Goal: Task Accomplishment & Management: Use online tool/utility

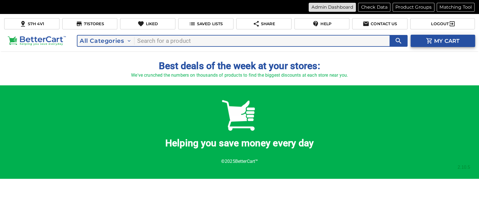
click at [336, 4] on p "Admin Dashboard" at bounding box center [331, 7] width 41 height 7
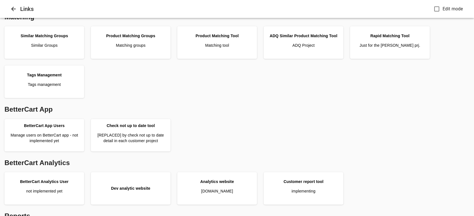
scroll to position [181, 0]
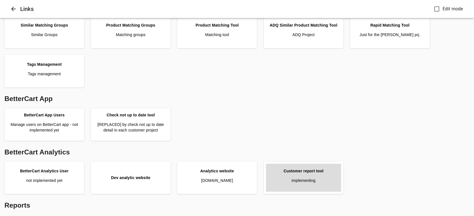
click at [308, 179] on p "implementing" at bounding box center [303, 181] width 24 height 6
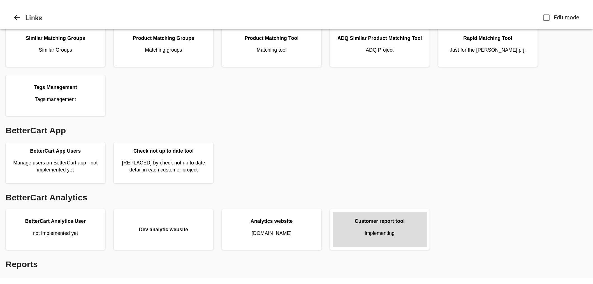
scroll to position [140, 0]
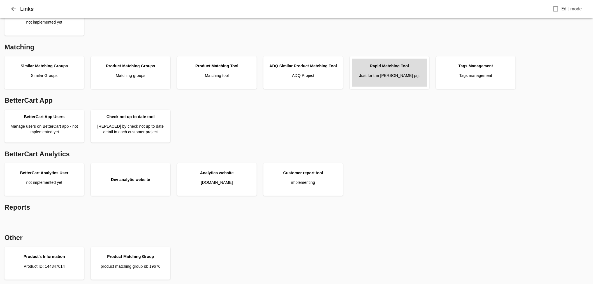
click at [405, 79] on link "Rapid Matching Tool Just for the Pattison prj." at bounding box center [389, 73] width 75 height 28
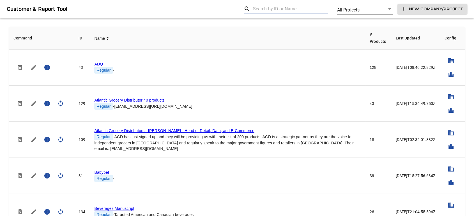
click at [282, 9] on input "text" at bounding box center [290, 8] width 75 height 9
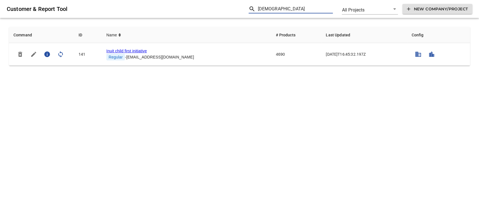
type input "[DEMOGRAPHIC_DATA]"
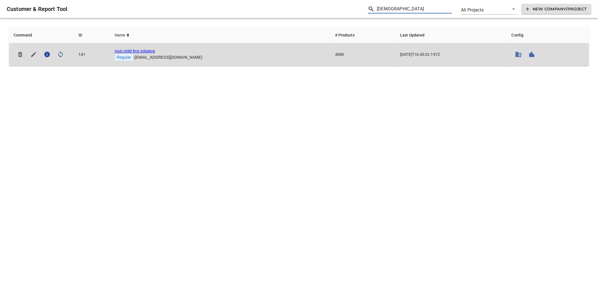
click at [141, 49] on link "Inuit child first initiative" at bounding box center [135, 51] width 40 height 4
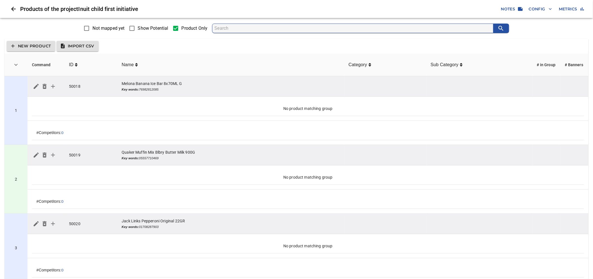
click at [478, 9] on span "Config" at bounding box center [540, 9] width 23 height 7
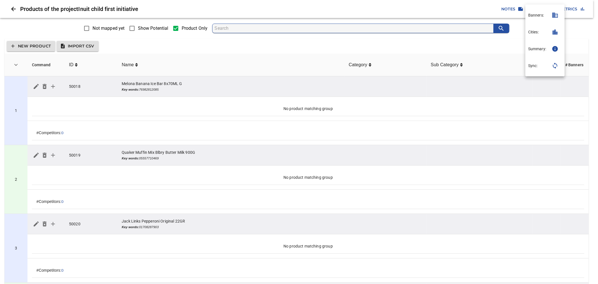
click at [367, 43] on div at bounding box center [299, 142] width 598 height 284
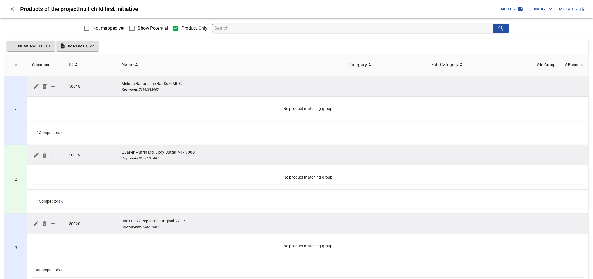
click at [478, 11] on span "Config" at bounding box center [540, 9] width 23 height 7
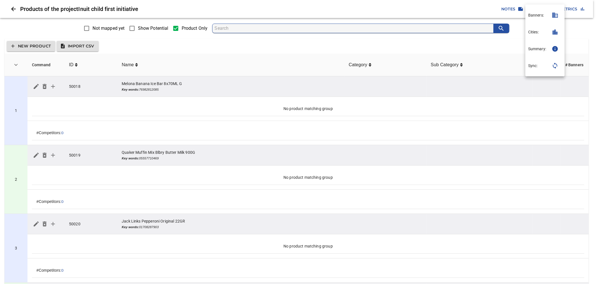
click at [279, 44] on div at bounding box center [299, 142] width 598 height 284
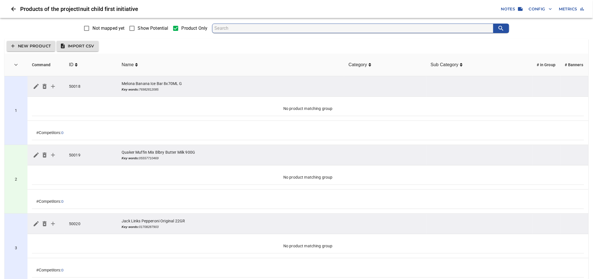
click at [478, 10] on span "Notes" at bounding box center [511, 9] width 21 height 7
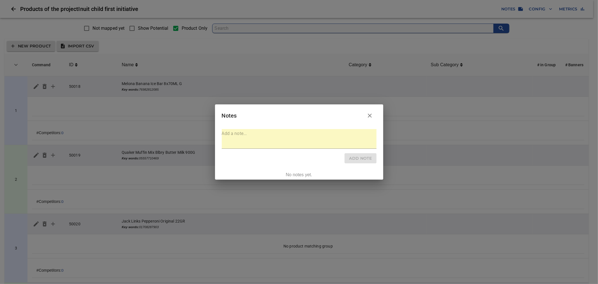
click at [369, 113] on icon "button" at bounding box center [369, 115] width 7 height 7
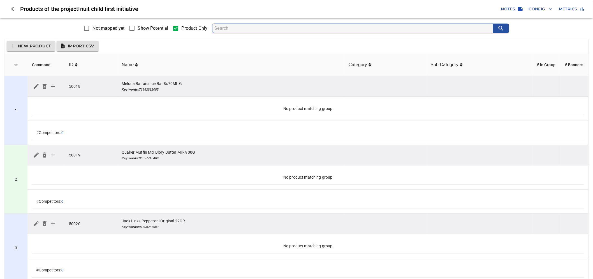
click at [478, 10] on icon "button" at bounding box center [551, 9] width 6 height 6
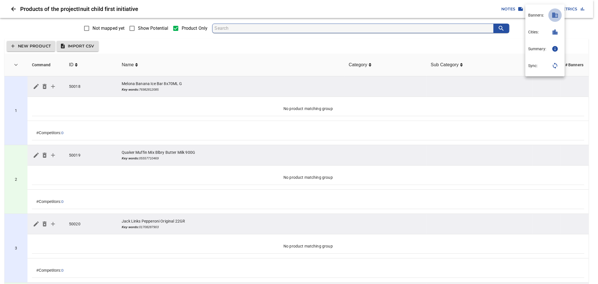
click at [478, 17] on icon "button" at bounding box center [555, 15] width 6 height 5
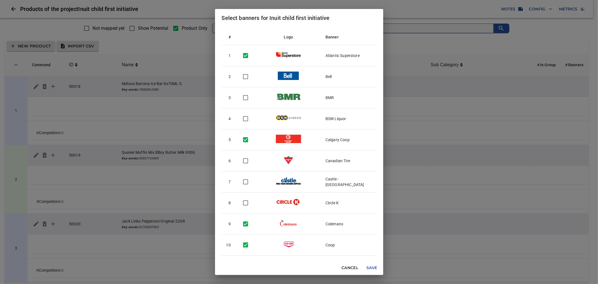
click at [433, 48] on div "Select banners for Inuit child first initiative # Logo Banner 1 Atlantic Supers…" at bounding box center [299, 142] width 598 height 284
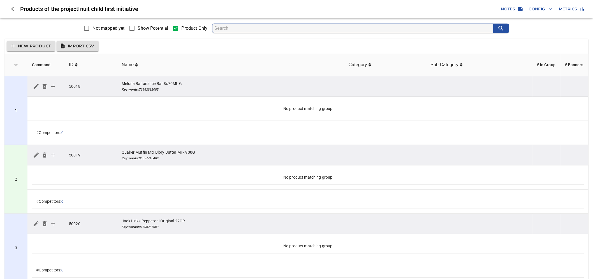
click at [478, 7] on span "Config" at bounding box center [540, 9] width 23 height 7
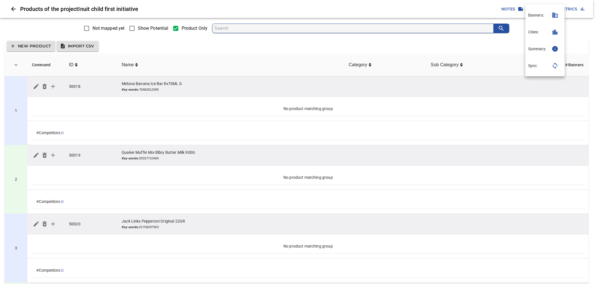
click at [478, 29] on p "Cities:" at bounding box center [533, 32] width 11 height 6
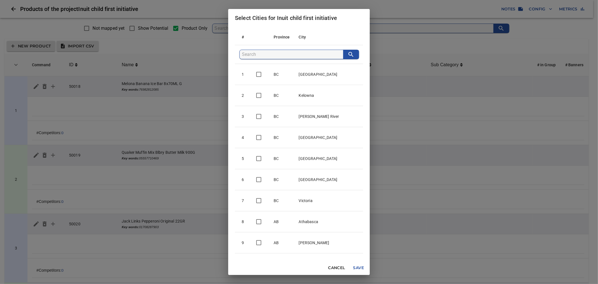
click at [401, 47] on div "Select Cities for Inuit child first initiative # Province City [DATE][GEOGRAPHI…" at bounding box center [299, 142] width 598 height 284
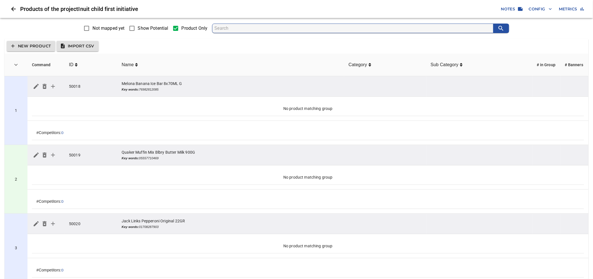
click at [478, 10] on icon "button" at bounding box center [551, 9] width 6 height 6
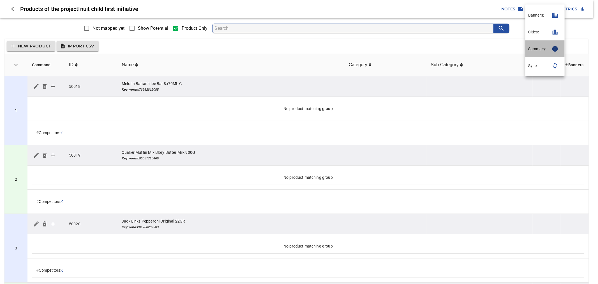
click at [478, 49] on p "Summary:" at bounding box center [537, 49] width 18 height 6
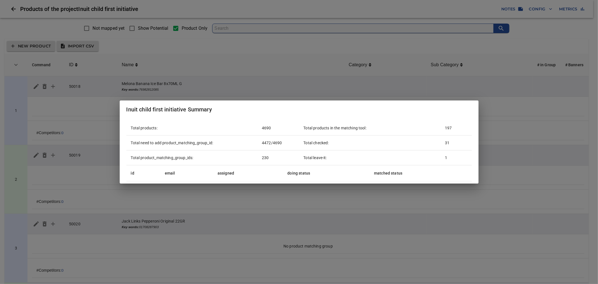
click at [334, 46] on div "Inuit child first initiative Summary Total products: 4690 Total need to add pro…" at bounding box center [299, 142] width 598 height 284
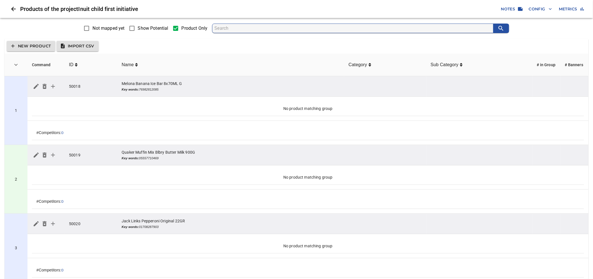
click at [157, 32] on label "Show Potential" at bounding box center [147, 28] width 42 height 12
click at [138, 32] on input "Show Potential" at bounding box center [132, 28] width 12 height 12
checkbox input "true"
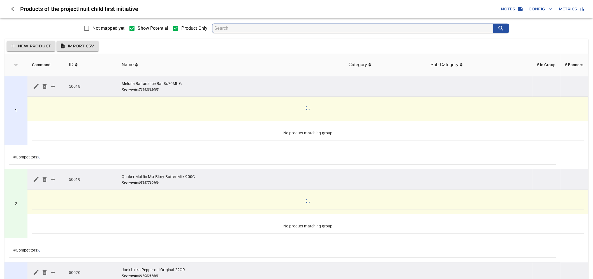
click at [196, 41] on div "New Product Import CSV" at bounding box center [296, 46] width 584 height 15
click at [260, 31] on input "search" at bounding box center [354, 28] width 279 height 9
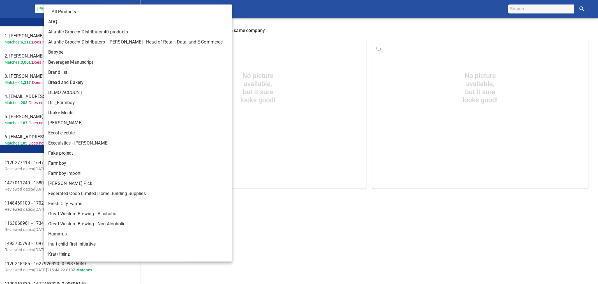
click at [91, 8] on body "tspan{white-space:pre} Rapid Matching Tool [PERSON_NAME] Food Group 128 Leader …" at bounding box center [299, 99] width 598 height 198
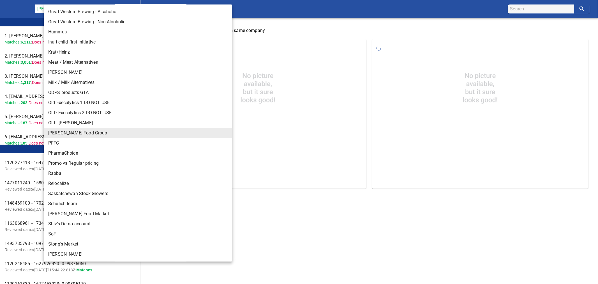
scroll to position [232, 0]
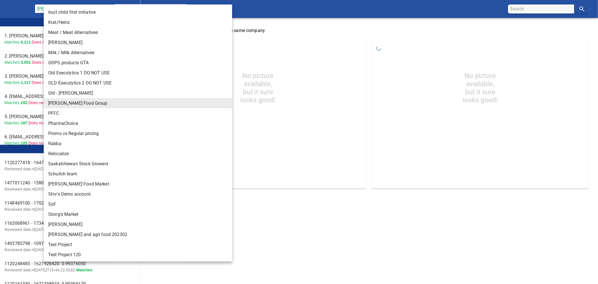
click at [65, 222] on li "[PERSON_NAME]" at bounding box center [140, 224] width 193 height 10
type input "124"
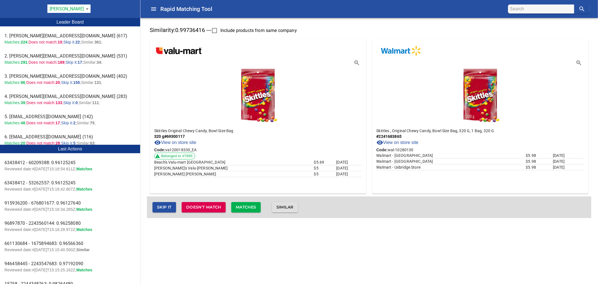
click at [240, 205] on span "Matches" at bounding box center [246, 207] width 20 height 7
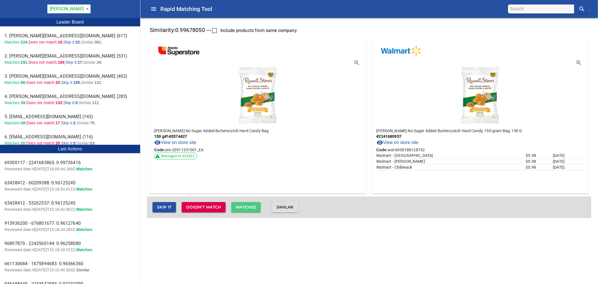
click at [243, 208] on span "Matches" at bounding box center [246, 207] width 20 height 7
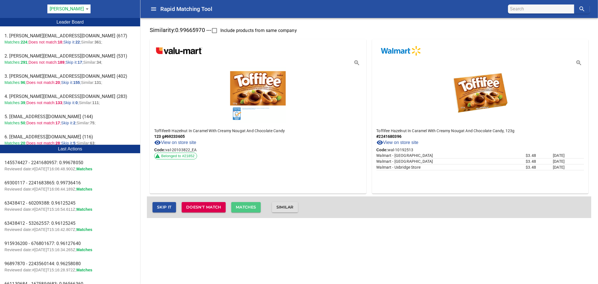
click at [244, 206] on span "Matches" at bounding box center [246, 207] width 20 height 7
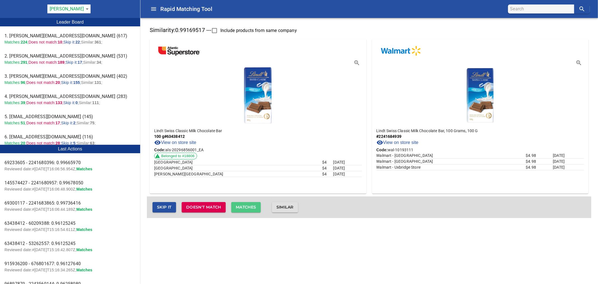
click at [244, 206] on span "Matches" at bounding box center [246, 207] width 20 height 7
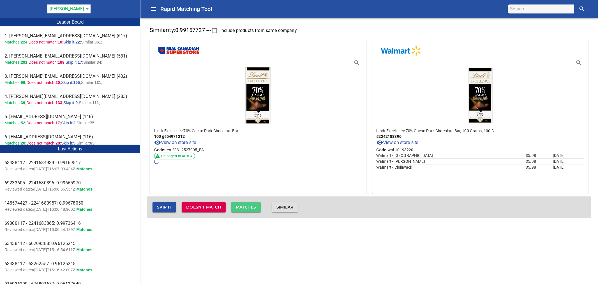
click at [244, 206] on span "Matches" at bounding box center [246, 207] width 20 height 7
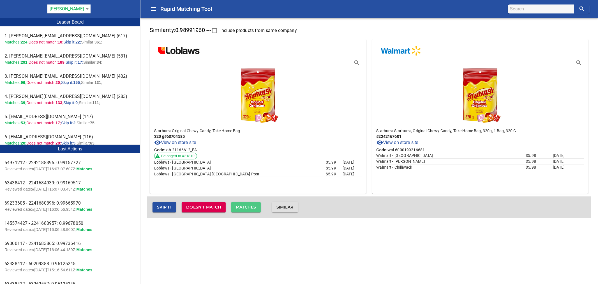
click at [244, 206] on span "Matches" at bounding box center [246, 207] width 20 height 7
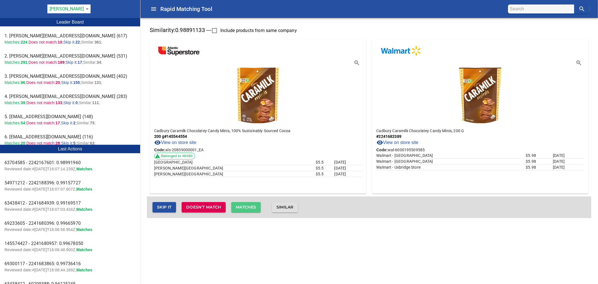
click at [244, 206] on span "Matches" at bounding box center [246, 207] width 20 height 7
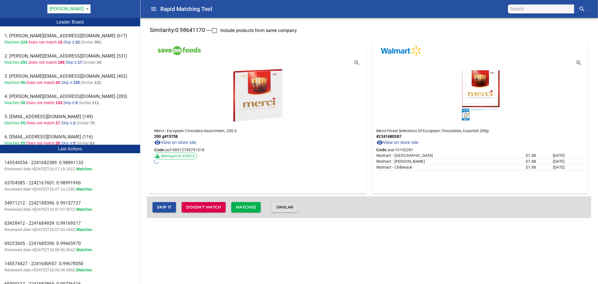
click at [244, 206] on span "Matches" at bounding box center [246, 207] width 20 height 7
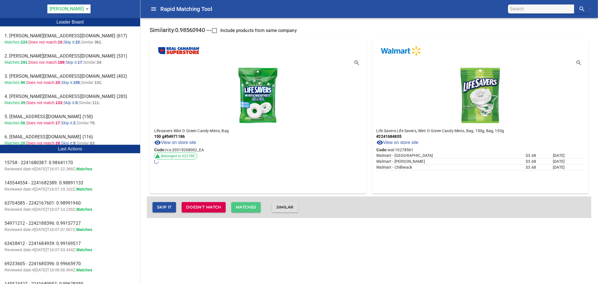
click at [244, 206] on span "Matches" at bounding box center [246, 207] width 20 height 7
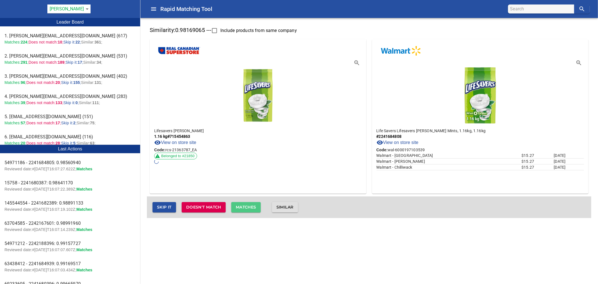
click at [244, 206] on span "Matches" at bounding box center [246, 207] width 20 height 7
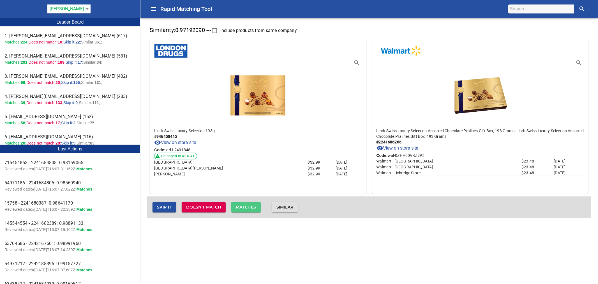
click at [244, 206] on span "Matches" at bounding box center [246, 207] width 20 height 7
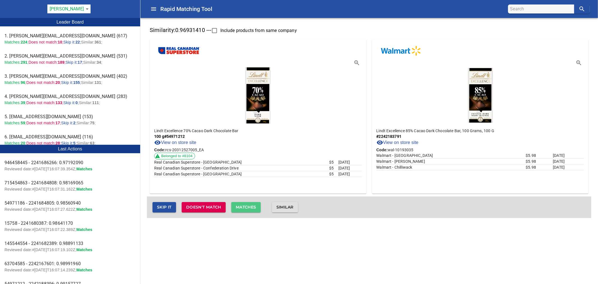
click at [244, 206] on span "Matches" at bounding box center [246, 207] width 20 height 7
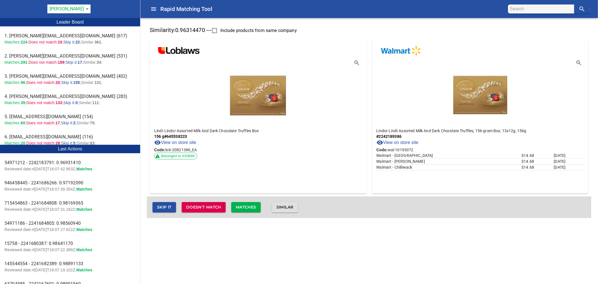
click at [244, 206] on span "Matches" at bounding box center [246, 207] width 20 height 7
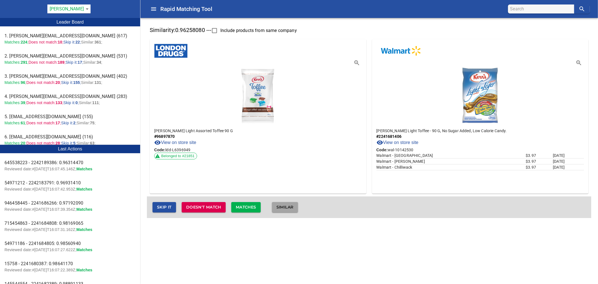
click at [294, 205] on span "Similar" at bounding box center [284, 207] width 17 height 7
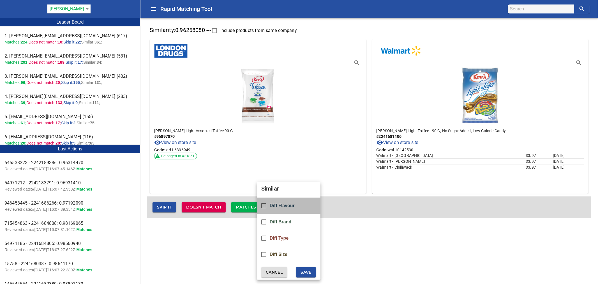
click at [284, 207] on span "Diff Flavour" at bounding box center [282, 205] width 25 height 5
click at [305, 271] on span "Save" at bounding box center [306, 272] width 11 height 7
checkbox input "false"
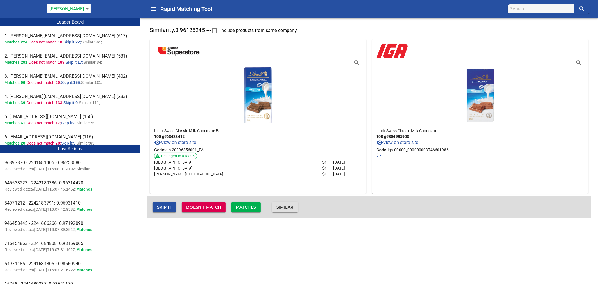
click at [256, 204] on span "Matches" at bounding box center [246, 207] width 20 height 7
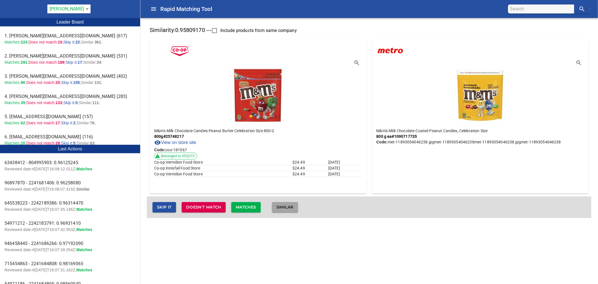
click at [293, 205] on span "Similar" at bounding box center [284, 207] width 17 height 7
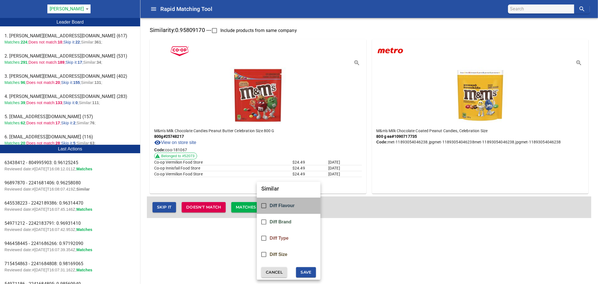
click at [293, 206] on span "Diff Flavour" at bounding box center [282, 205] width 25 height 5
click at [314, 278] on div "Similar Diff Flavour Diff Brand Diff Type Diff Size Cancel Save" at bounding box center [289, 231] width 64 height 98
click at [313, 273] on button "Save" at bounding box center [306, 272] width 20 height 10
checkbox input "false"
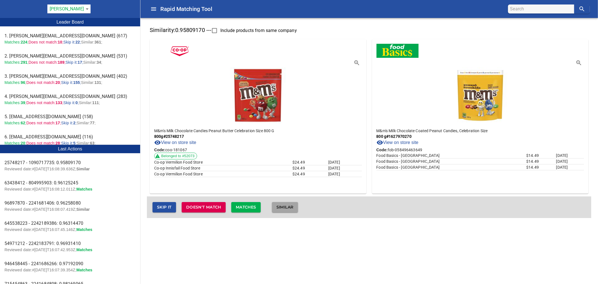
click at [290, 206] on span "Similar" at bounding box center [284, 207] width 17 height 7
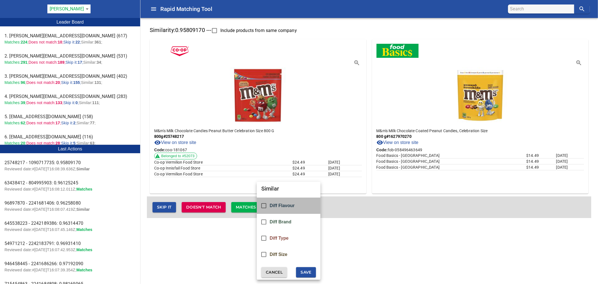
click at [292, 204] on span "Diff Flavour" at bounding box center [282, 205] width 25 height 5
click at [310, 270] on span "Save" at bounding box center [306, 272] width 11 height 7
checkbox input "false"
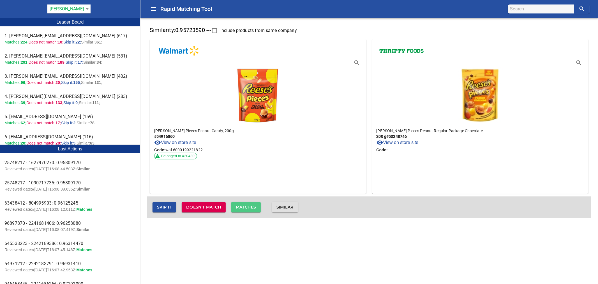
click at [256, 207] on span "Matches" at bounding box center [246, 207] width 20 height 7
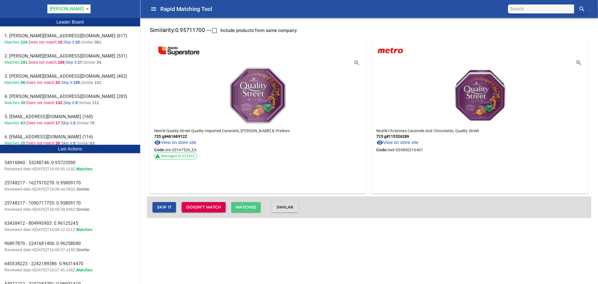
click at [256, 205] on span "Matches" at bounding box center [246, 207] width 20 height 7
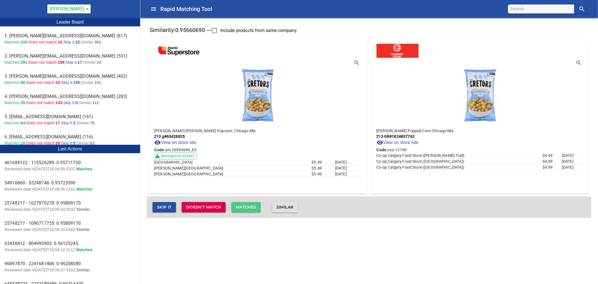
click at [256, 205] on span "Matches" at bounding box center [246, 207] width 20 height 7
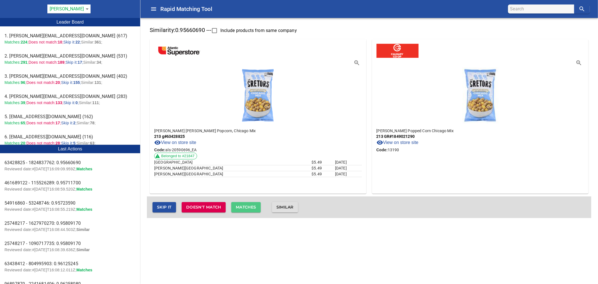
click at [256, 205] on span "Matches" at bounding box center [246, 207] width 20 height 7
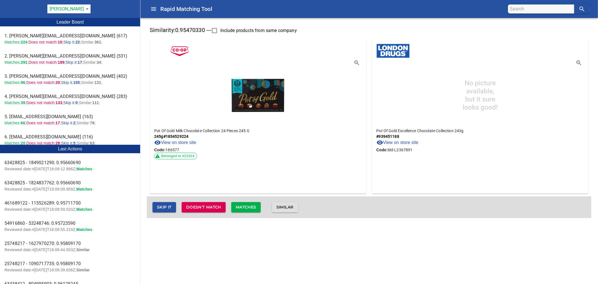
click at [256, 205] on span "Matches" at bounding box center [246, 207] width 20 height 7
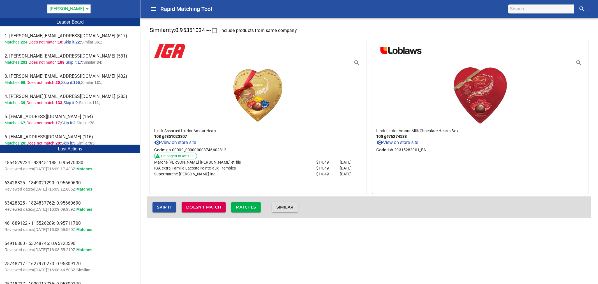
click at [256, 205] on span "Matches" at bounding box center [246, 207] width 20 height 7
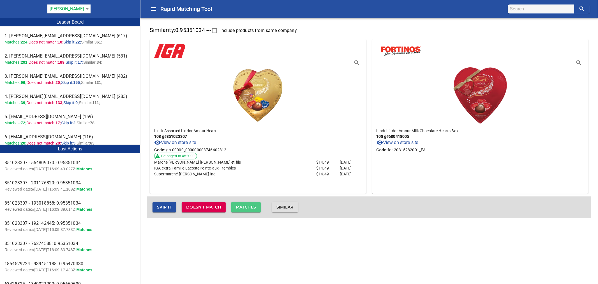
click at [256, 205] on span "Matches" at bounding box center [246, 207] width 20 height 7
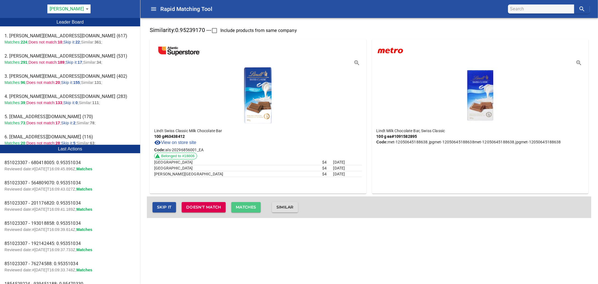
click at [256, 205] on span "Matches" at bounding box center [246, 207] width 20 height 7
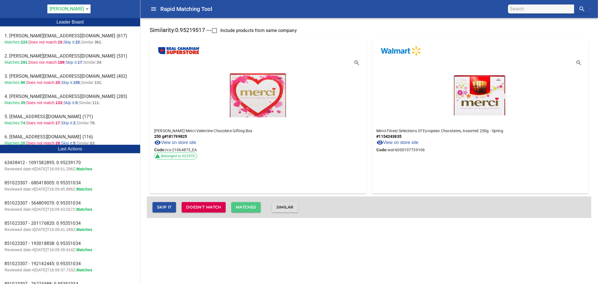
click at [256, 205] on span "Matches" at bounding box center [246, 207] width 20 height 7
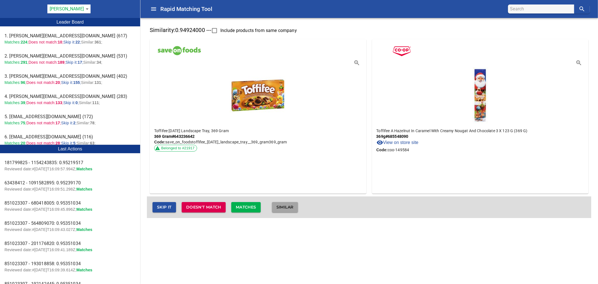
click at [294, 207] on span "Similar" at bounding box center [284, 207] width 17 height 7
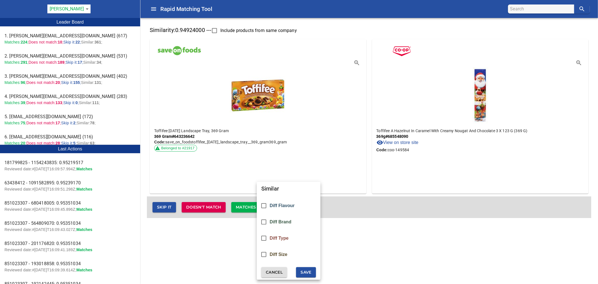
click at [286, 237] on span "Diff Type" at bounding box center [279, 238] width 19 height 5
click at [302, 269] on span "Save" at bounding box center [306, 272] width 11 height 7
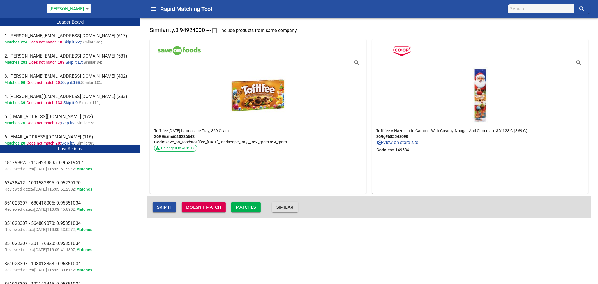
checkbox input "false"
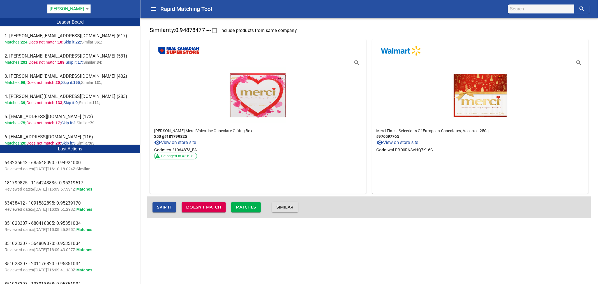
click at [261, 206] on button "Matches" at bounding box center [245, 207] width 29 height 10
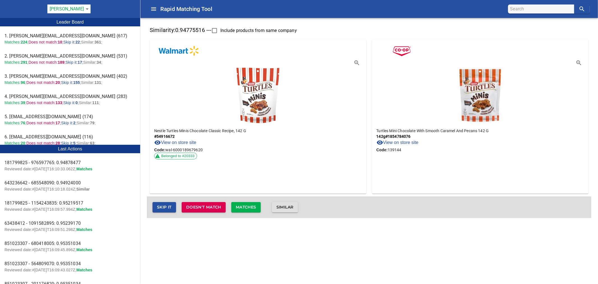
click at [256, 209] on span "Matches" at bounding box center [246, 207] width 20 height 7
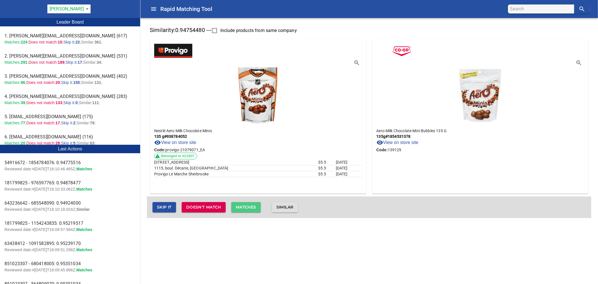
click at [257, 202] on button "Matches" at bounding box center [245, 207] width 29 height 10
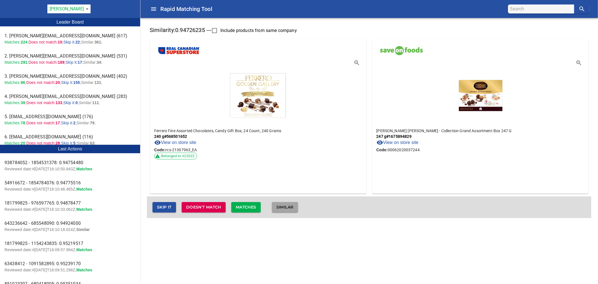
click at [284, 207] on span "Similar" at bounding box center [284, 207] width 17 height 7
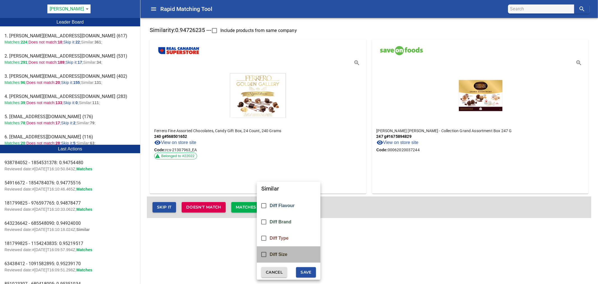
click at [282, 252] on span "Diff Size" at bounding box center [279, 254] width 18 height 5
click at [302, 271] on span "Save" at bounding box center [306, 272] width 11 height 7
checkbox input "false"
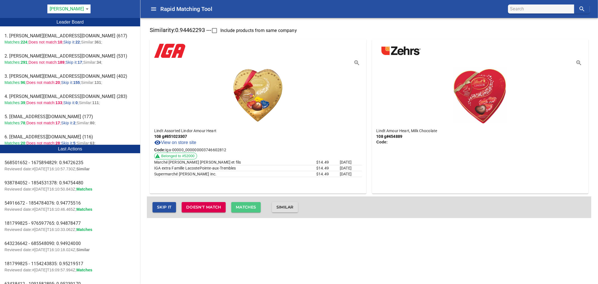
click at [252, 206] on span "Matches" at bounding box center [246, 207] width 20 height 7
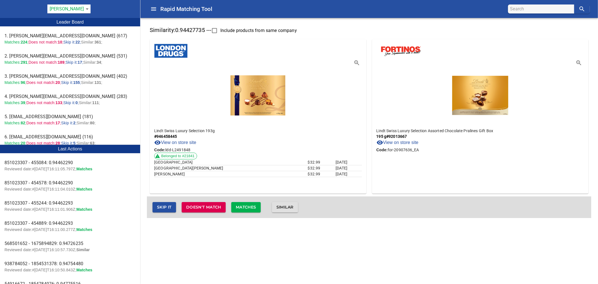
click at [252, 205] on span "Matches" at bounding box center [246, 207] width 20 height 7
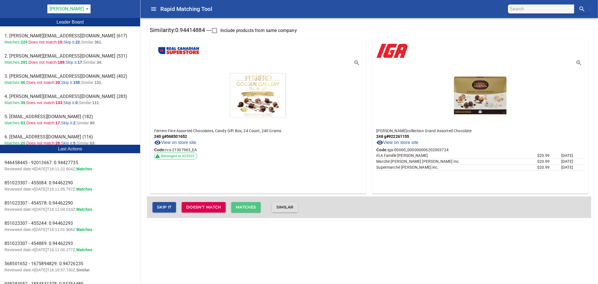
click at [258, 202] on button "Matches" at bounding box center [245, 207] width 29 height 10
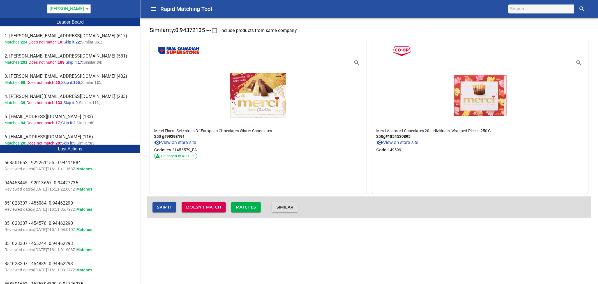
click at [254, 207] on span "Matches" at bounding box center [246, 207] width 20 height 7
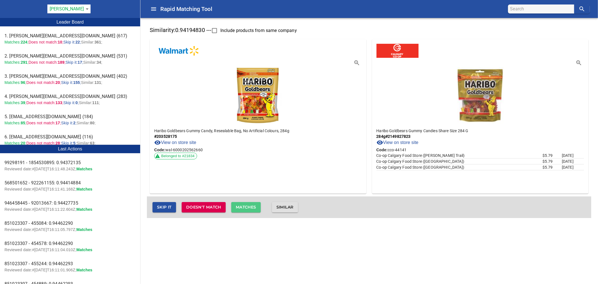
click at [250, 207] on span "Matches" at bounding box center [246, 207] width 20 height 7
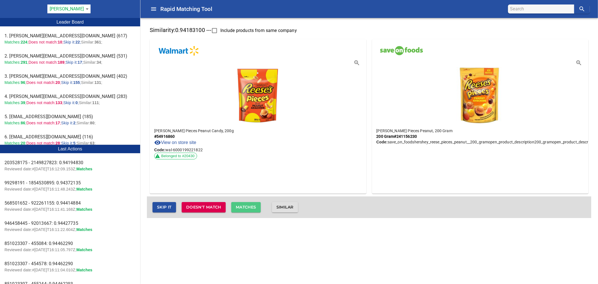
click at [256, 206] on span "Matches" at bounding box center [246, 207] width 20 height 7
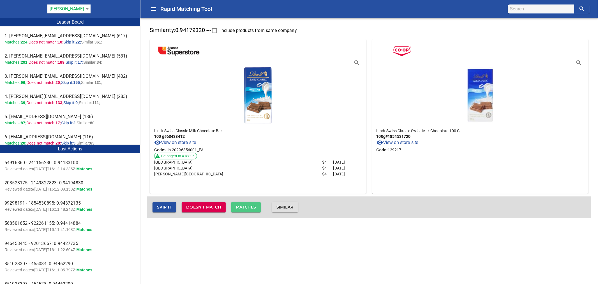
click at [256, 206] on span "Matches" at bounding box center [246, 207] width 20 height 7
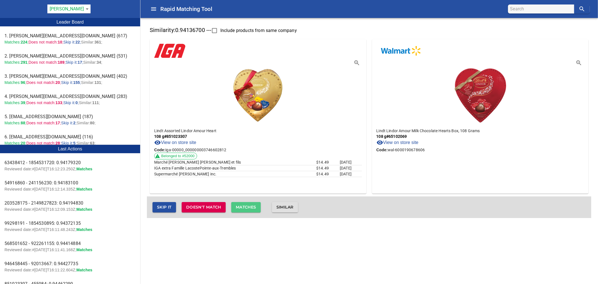
click at [256, 206] on span "Matches" at bounding box center [246, 207] width 20 height 7
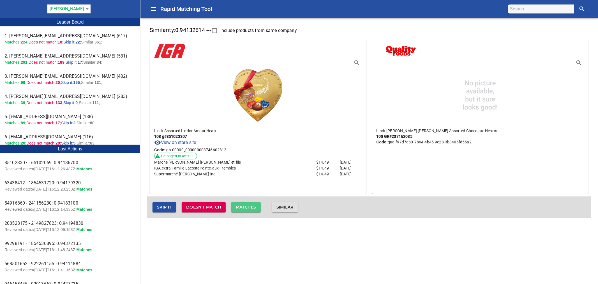
click at [256, 206] on span "Matches" at bounding box center [246, 207] width 20 height 7
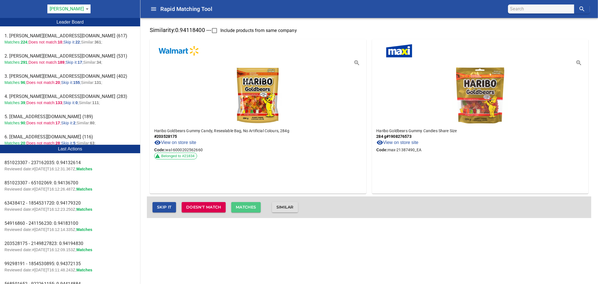
click at [256, 206] on span "Matches" at bounding box center [246, 207] width 20 height 7
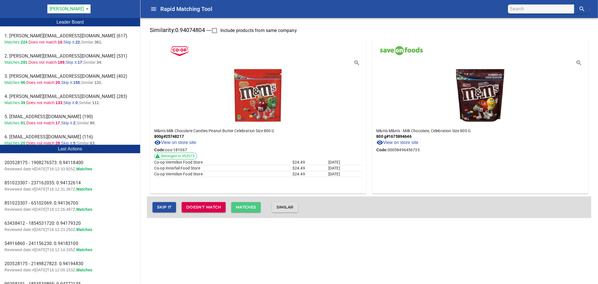
click at [256, 209] on span "Matches" at bounding box center [246, 207] width 20 height 7
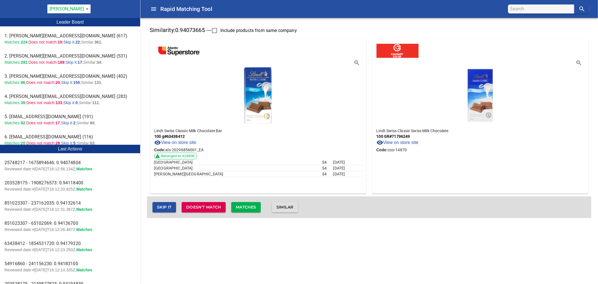
click at [256, 204] on span "Matches" at bounding box center [246, 207] width 20 height 7
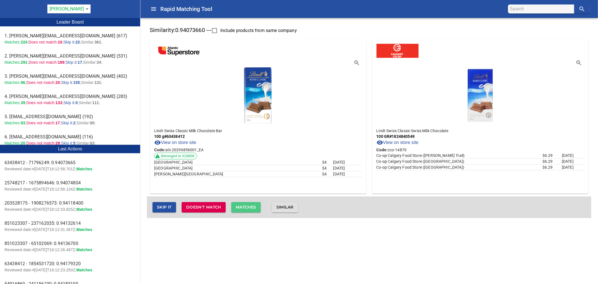
click at [256, 206] on span "Matches" at bounding box center [246, 207] width 20 height 7
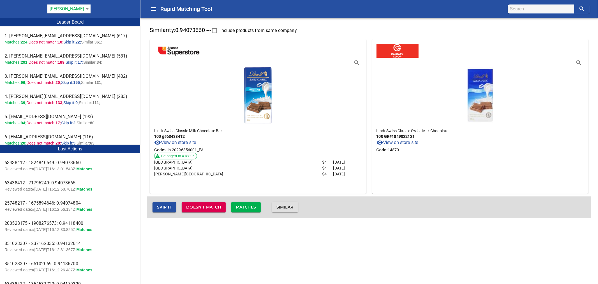
click at [256, 206] on span "Matches" at bounding box center [246, 207] width 20 height 7
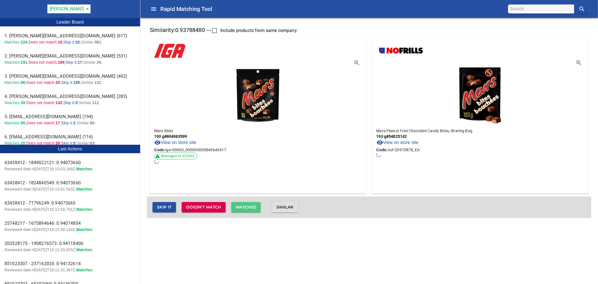
click at [260, 205] on button "Matches" at bounding box center [245, 207] width 29 height 10
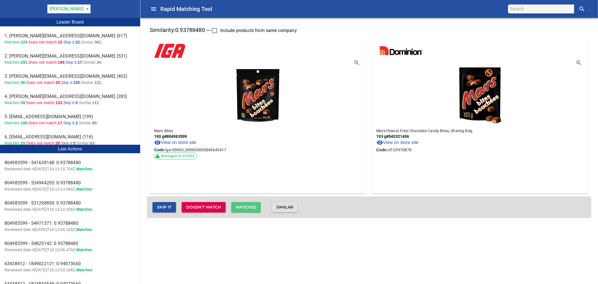
click at [260, 205] on button "Matches" at bounding box center [245, 207] width 29 height 10
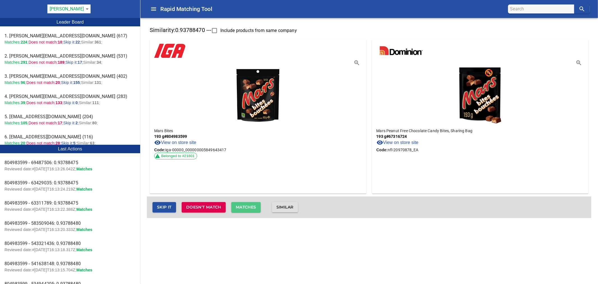
click at [260, 205] on button "Matches" at bounding box center [245, 207] width 29 height 10
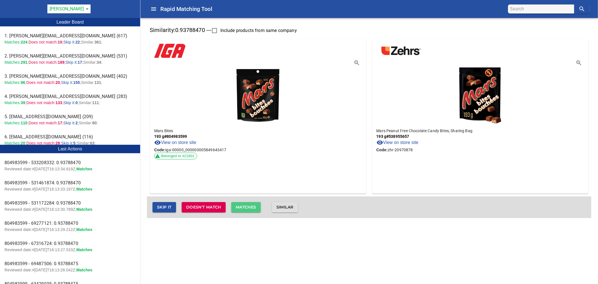
click at [260, 205] on button "Matches" at bounding box center [245, 207] width 29 height 10
click at [261, 205] on button "Matches" at bounding box center [245, 207] width 29 height 10
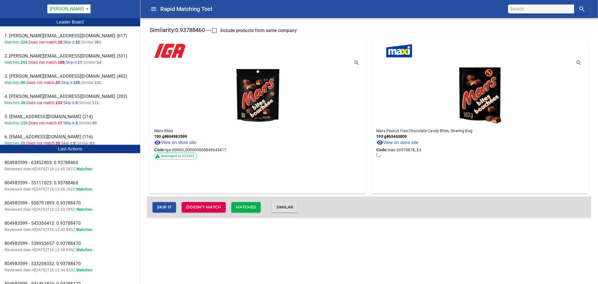
click at [261, 205] on button "Matches" at bounding box center [245, 207] width 29 height 10
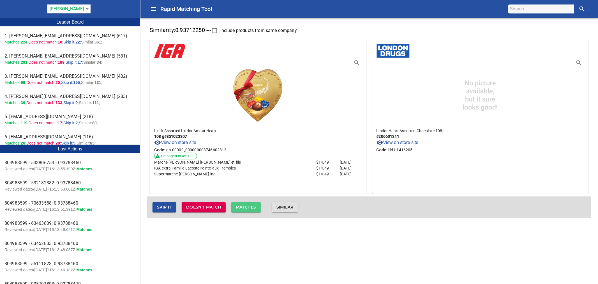
click at [261, 205] on button "Matches" at bounding box center [245, 207] width 29 height 10
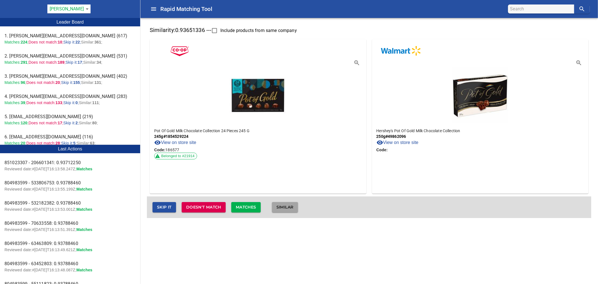
click at [285, 204] on span "Similar" at bounding box center [284, 207] width 17 height 7
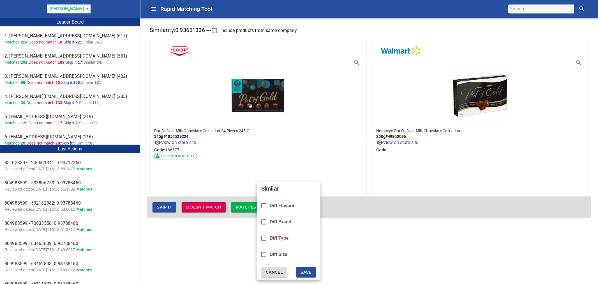
click at [287, 250] on div "Diff Size" at bounding box center [289, 254] width 64 height 16
click at [304, 266] on div "Similar Diff Flavour Diff Brand Diff Type Diff Size Cancel Save" at bounding box center [289, 231] width 64 height 98
click at [306, 271] on span "Save" at bounding box center [306, 272] width 11 height 7
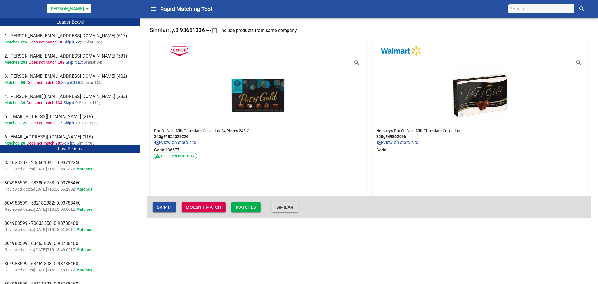
checkbox input "false"
click at [288, 209] on span "Similar" at bounding box center [284, 207] width 17 height 7
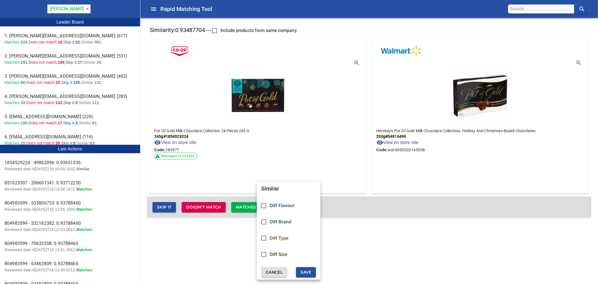
click at [285, 250] on div "Diff Size" at bounding box center [289, 254] width 64 height 16
click at [306, 272] on span "Save" at bounding box center [306, 272] width 11 height 7
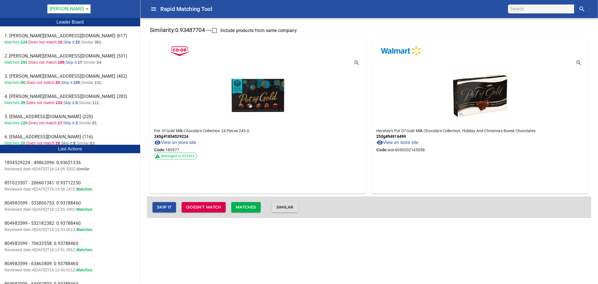
checkbox input "false"
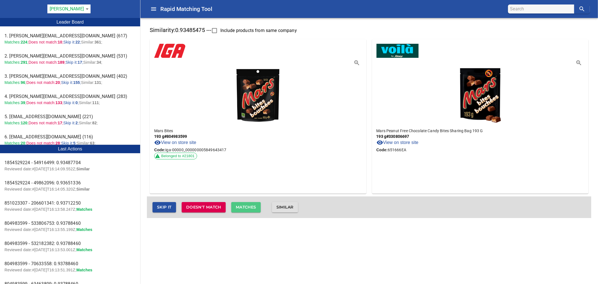
click at [255, 209] on span "Matches" at bounding box center [246, 207] width 20 height 7
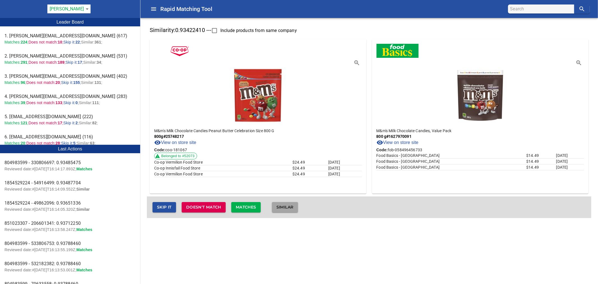
click at [284, 205] on span "Similar" at bounding box center [284, 207] width 17 height 7
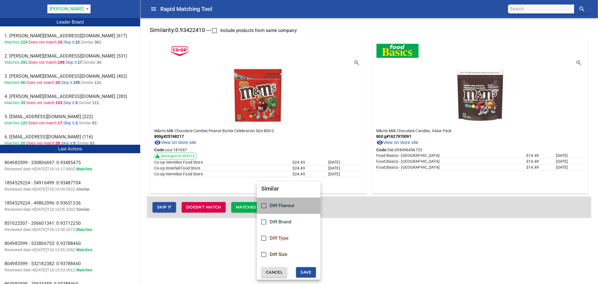
click at [287, 207] on span "Diff Flavour" at bounding box center [282, 205] width 25 height 5
click at [304, 270] on span "Save" at bounding box center [306, 272] width 11 height 7
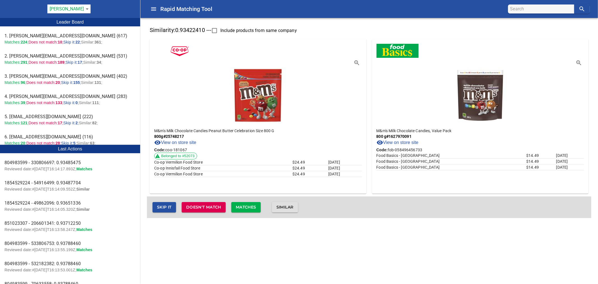
checkbox input "false"
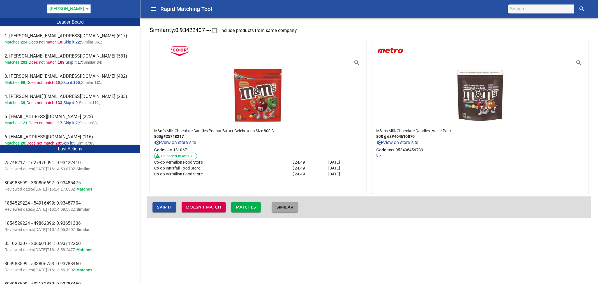
click at [285, 207] on span "Similar" at bounding box center [284, 207] width 17 height 7
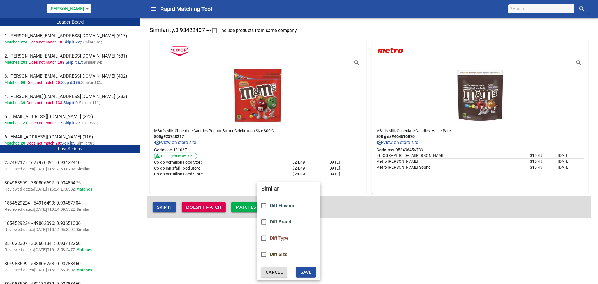
click at [290, 204] on span "Diff Flavour" at bounding box center [282, 205] width 25 height 5
click at [310, 272] on span "Save" at bounding box center [306, 272] width 11 height 7
checkbox input "false"
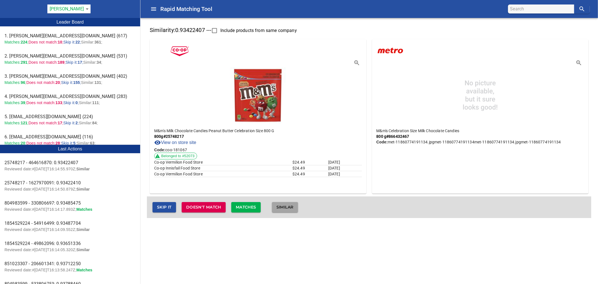
click at [294, 208] on span "Similar" at bounding box center [284, 207] width 17 height 7
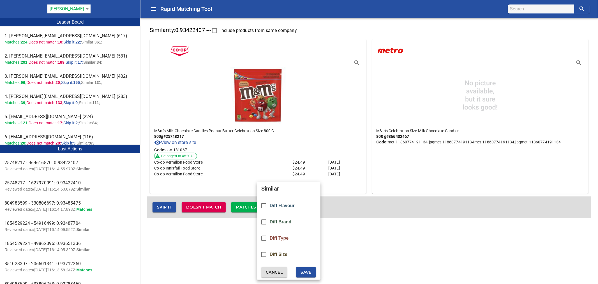
click at [298, 203] on div "Diff Flavour" at bounding box center [289, 205] width 64 height 16
click at [305, 274] on span "Save" at bounding box center [306, 272] width 11 height 7
checkbox input "false"
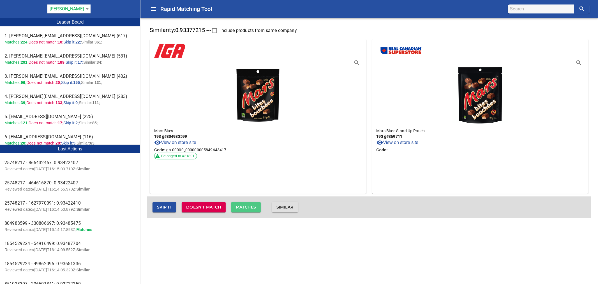
click at [252, 205] on span "Matches" at bounding box center [246, 207] width 20 height 7
click at [253, 206] on span "Matches" at bounding box center [246, 207] width 20 height 7
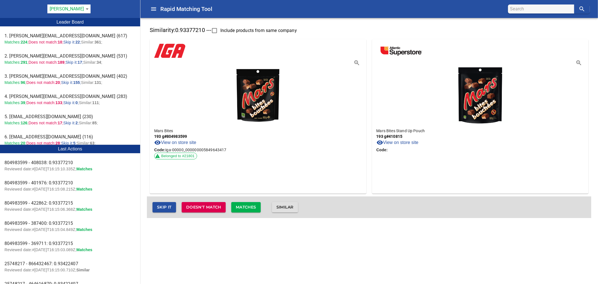
click at [253, 206] on span "Matches" at bounding box center [246, 207] width 20 height 7
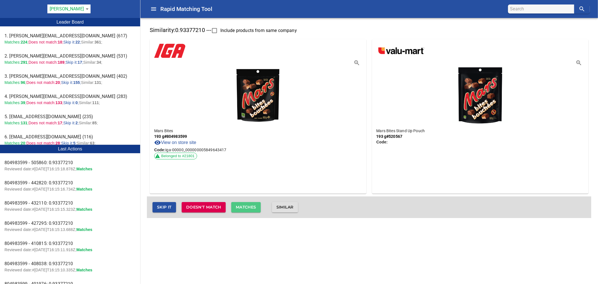
click at [253, 206] on span "Matches" at bounding box center [246, 207] width 20 height 7
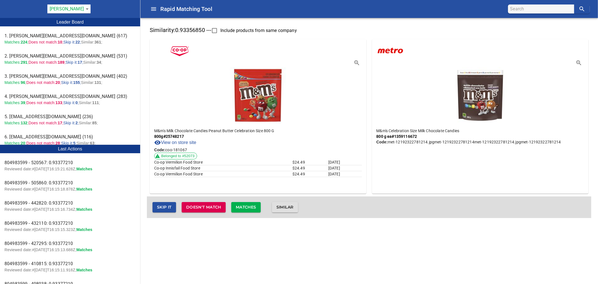
click at [278, 206] on button "Similar" at bounding box center [285, 207] width 26 height 10
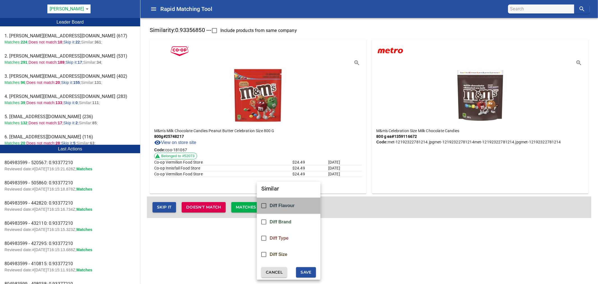
click at [298, 203] on div "Diff Flavour" at bounding box center [289, 205] width 64 height 16
click at [315, 272] on button "Save" at bounding box center [306, 272] width 20 height 10
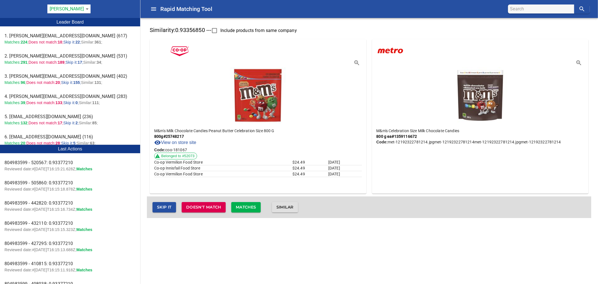
checkbox input "false"
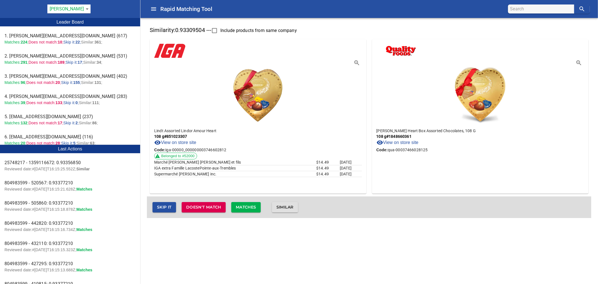
click at [251, 206] on span "Matches" at bounding box center [246, 207] width 20 height 7
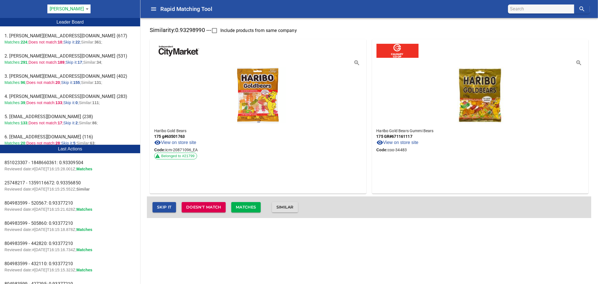
click at [251, 206] on span "Matches" at bounding box center [246, 207] width 20 height 7
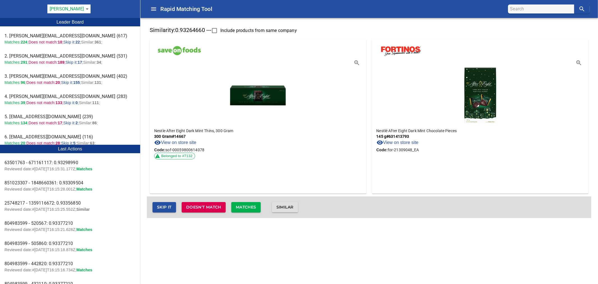
click at [292, 206] on span "Similar" at bounding box center [284, 207] width 17 height 7
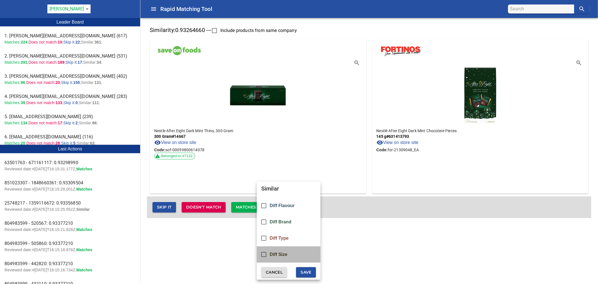
click at [289, 252] on div "Diff Size" at bounding box center [289, 254] width 64 height 16
click at [308, 271] on span "Save" at bounding box center [306, 272] width 11 height 7
checkbox input "false"
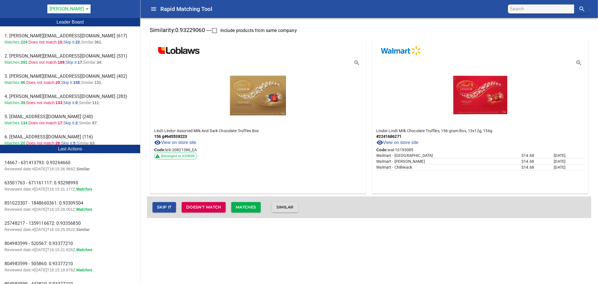
click at [248, 209] on span "Matches" at bounding box center [246, 207] width 20 height 7
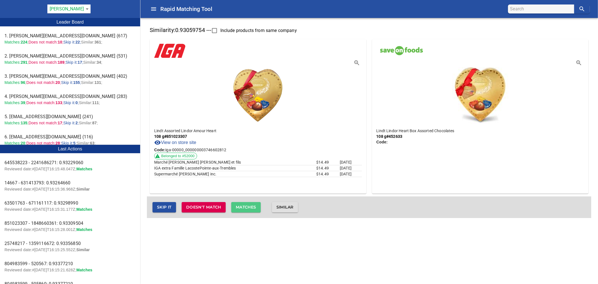
click at [253, 206] on span "Matches" at bounding box center [246, 207] width 20 height 7
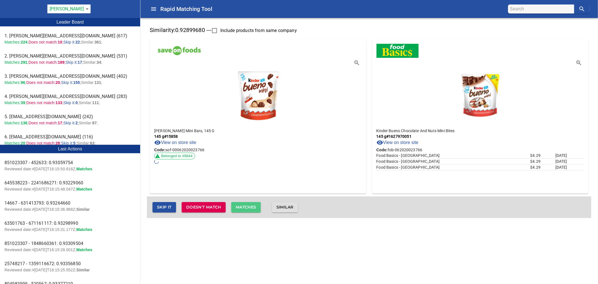
click at [256, 206] on span "Matches" at bounding box center [246, 207] width 20 height 7
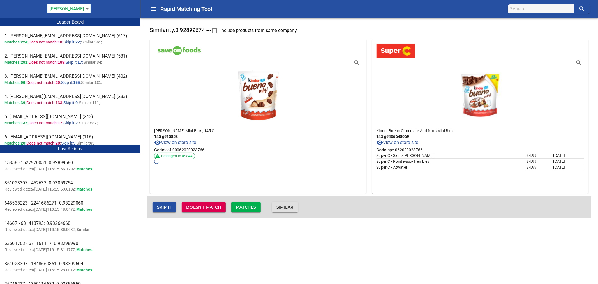
click at [256, 205] on span "Matches" at bounding box center [246, 207] width 20 height 7
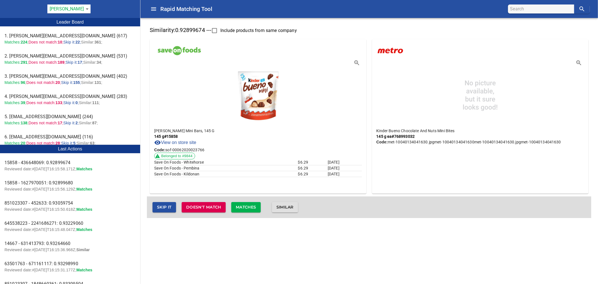
click at [256, 205] on span "Matches" at bounding box center [246, 207] width 20 height 7
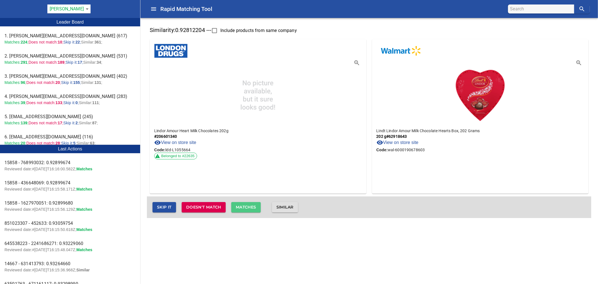
click at [256, 205] on span "Matches" at bounding box center [246, 207] width 20 height 7
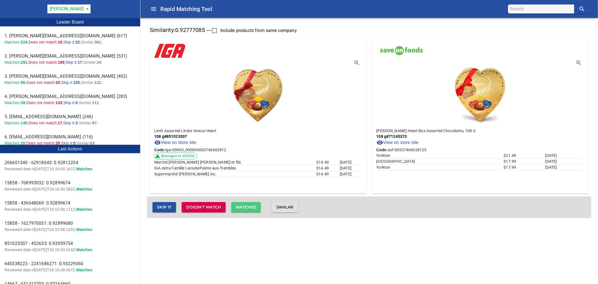
click at [256, 205] on span "Matches" at bounding box center [246, 207] width 20 height 7
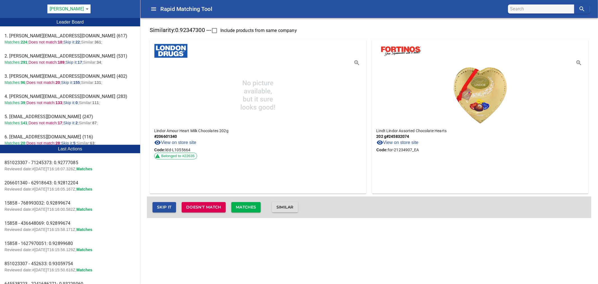
click at [256, 205] on span "Matches" at bounding box center [246, 207] width 20 height 7
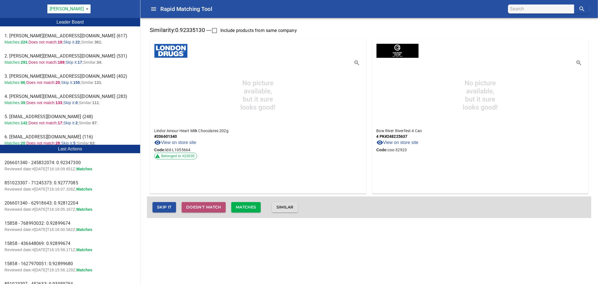
click at [211, 207] on span "Doesn't match" at bounding box center [203, 207] width 35 height 7
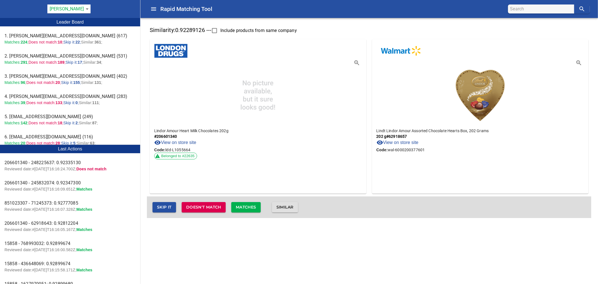
click at [251, 208] on span "Matches" at bounding box center [246, 207] width 20 height 7
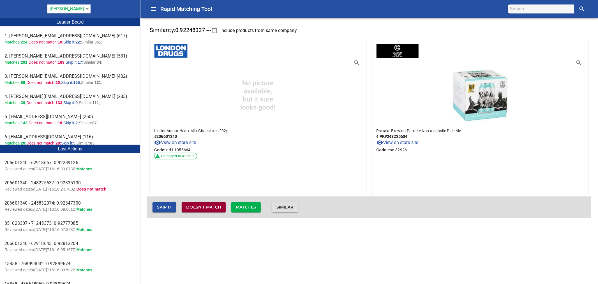
click at [217, 206] on span "Doesn't match" at bounding box center [203, 207] width 35 height 7
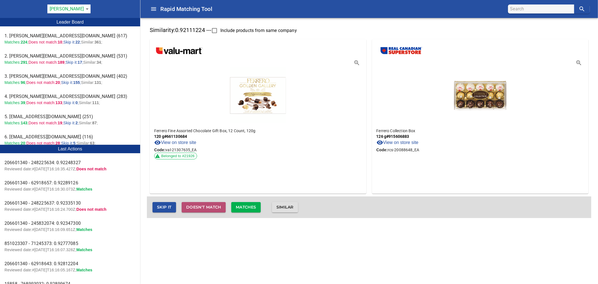
click at [218, 206] on span "Doesn't match" at bounding box center [203, 207] width 35 height 7
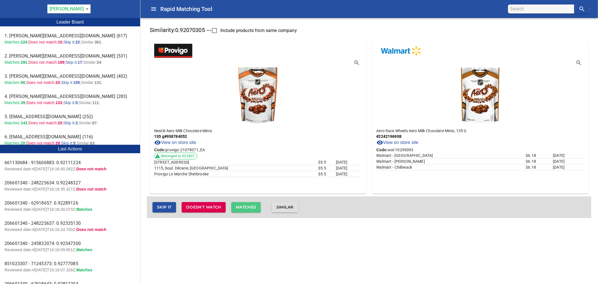
click at [242, 206] on span "Matches" at bounding box center [246, 207] width 20 height 7
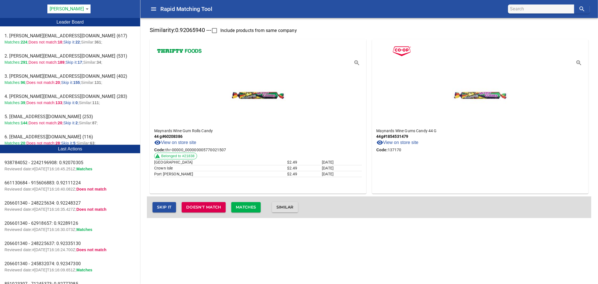
click at [242, 206] on span "Matches" at bounding box center [246, 207] width 20 height 7
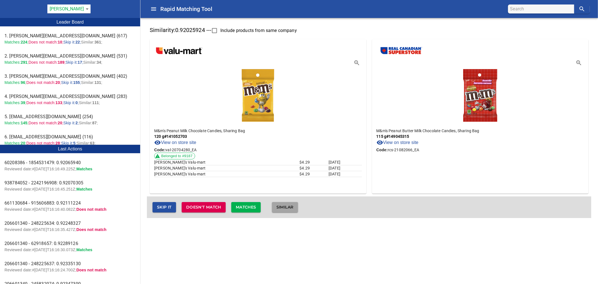
click at [287, 207] on span "Similar" at bounding box center [284, 207] width 17 height 7
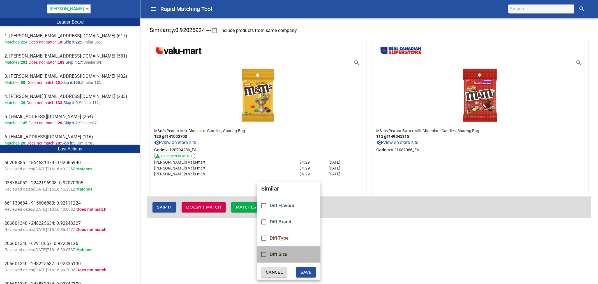
click at [287, 254] on span "Diff Size" at bounding box center [279, 254] width 18 height 5
click at [303, 270] on span "Save" at bounding box center [306, 272] width 11 height 7
checkbox input "false"
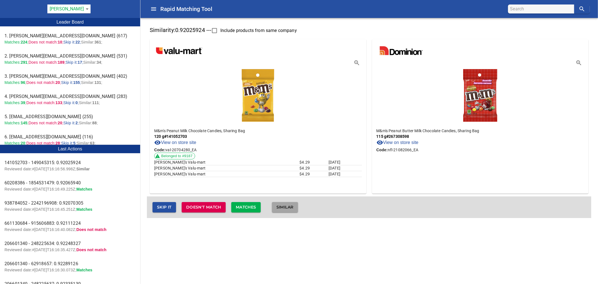
click at [290, 207] on span "Similar" at bounding box center [284, 207] width 17 height 7
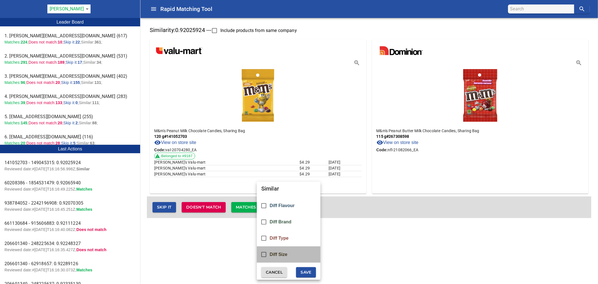
click at [290, 251] on div "Diff Size" at bounding box center [289, 254] width 64 height 16
click at [307, 276] on button "Save" at bounding box center [306, 272] width 20 height 10
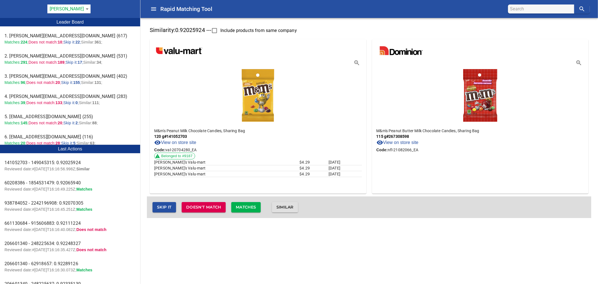
checkbox input "false"
click at [292, 207] on span "Similar" at bounding box center [284, 207] width 17 height 7
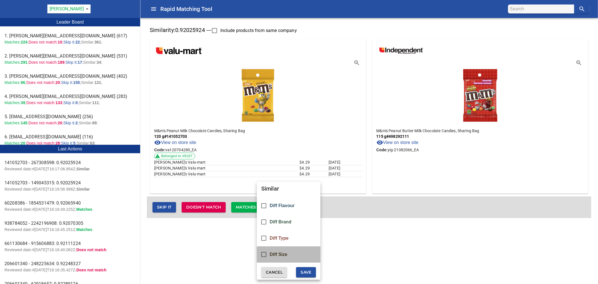
click at [273, 253] on span "Diff Size" at bounding box center [279, 254] width 18 height 5
click at [311, 271] on span "Save" at bounding box center [306, 272] width 11 height 7
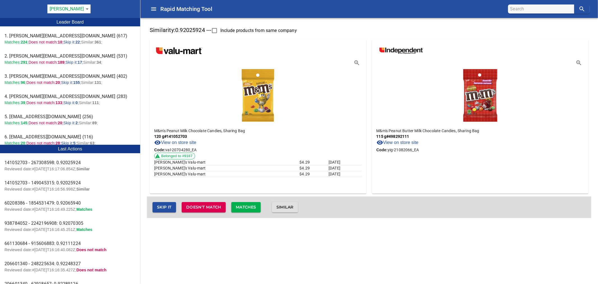
checkbox input "false"
click at [293, 210] on span "Similar" at bounding box center [284, 207] width 17 height 7
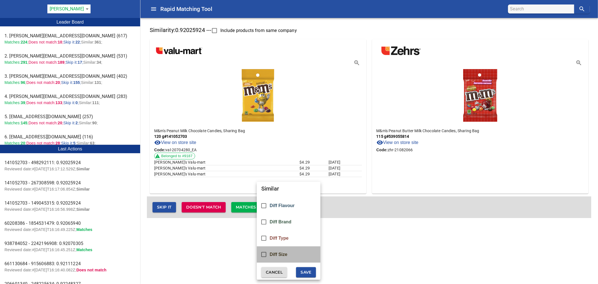
click at [280, 251] on div "Diff Size" at bounding box center [289, 254] width 64 height 16
click at [308, 269] on span "Save" at bounding box center [306, 272] width 11 height 7
checkbox input "false"
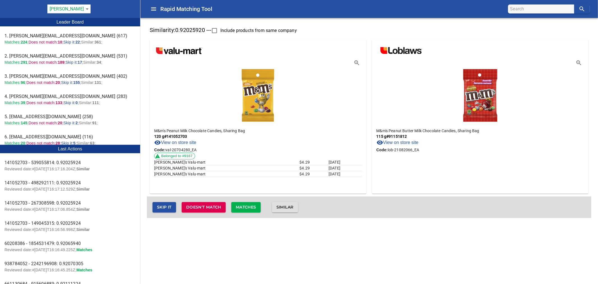
click at [294, 204] on span "Similar" at bounding box center [284, 207] width 17 height 7
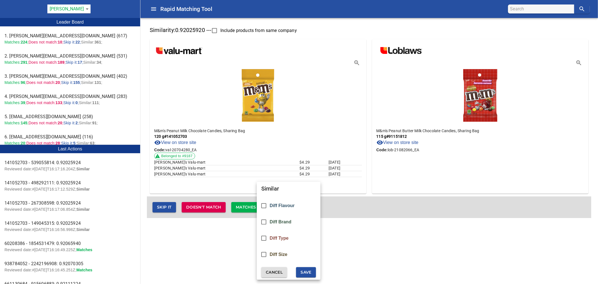
click at [287, 255] on span "Diff Size" at bounding box center [279, 254] width 18 height 5
click at [305, 270] on span "Save" at bounding box center [306, 272] width 11 height 7
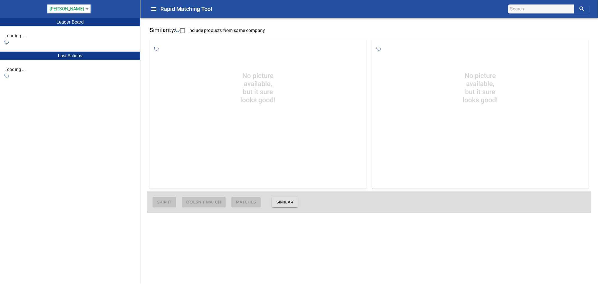
checkbox input "false"
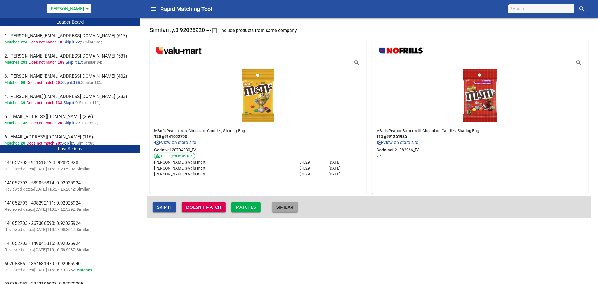
click at [294, 212] on button "Similar" at bounding box center [285, 207] width 26 height 10
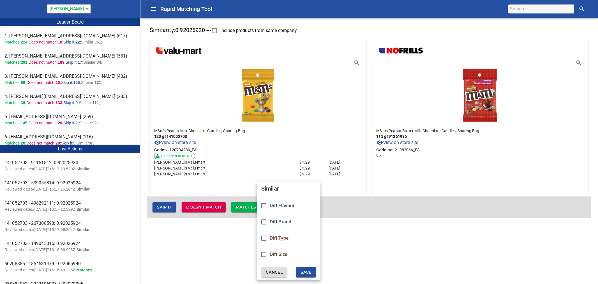
click at [282, 252] on span "Diff Size" at bounding box center [279, 254] width 18 height 5
click at [306, 270] on span "Save" at bounding box center [306, 272] width 11 height 7
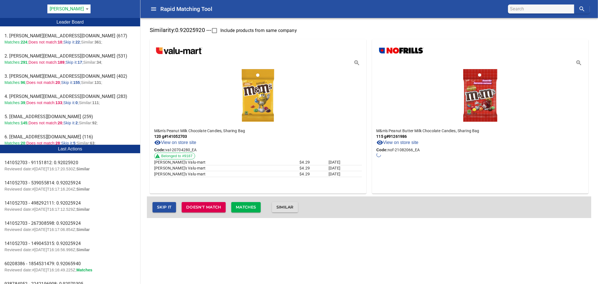
checkbox input "false"
click at [289, 206] on span "Similar" at bounding box center [284, 207] width 17 height 7
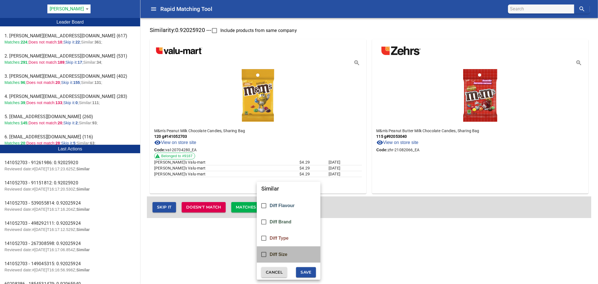
click at [286, 248] on div "Diff Size" at bounding box center [289, 254] width 64 height 16
click at [300, 270] on button "Save" at bounding box center [306, 272] width 20 height 10
checkbox input "false"
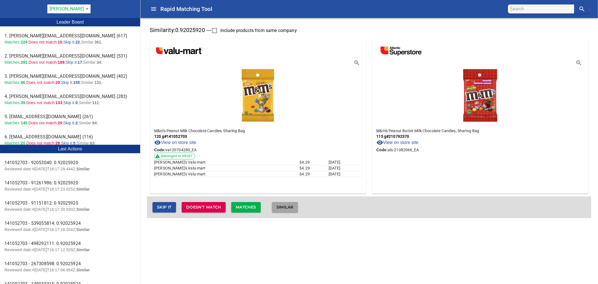
click at [285, 211] on button "Similar" at bounding box center [285, 207] width 26 height 10
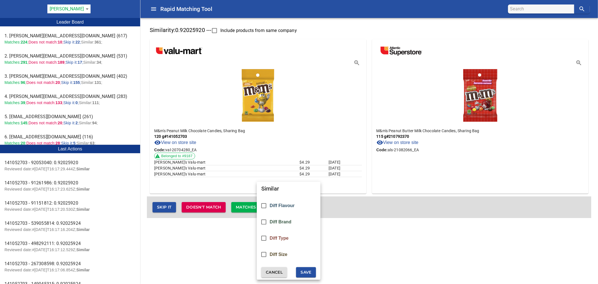
click at [290, 257] on div "Diff Size" at bounding box center [289, 254] width 64 height 16
drag, startPoint x: 304, startPoint y: 269, endPoint x: 305, endPoint y: 265, distance: 4.6
click at [304, 269] on span "Save" at bounding box center [306, 272] width 11 height 7
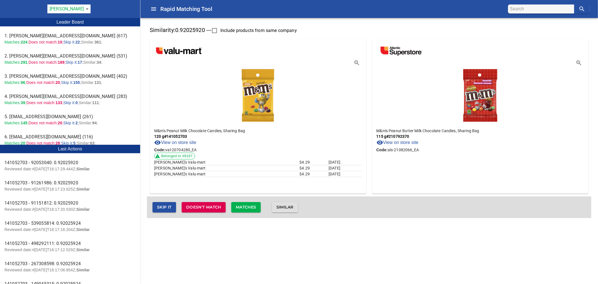
checkbox input "false"
click at [292, 208] on span "Similar" at bounding box center [284, 207] width 17 height 7
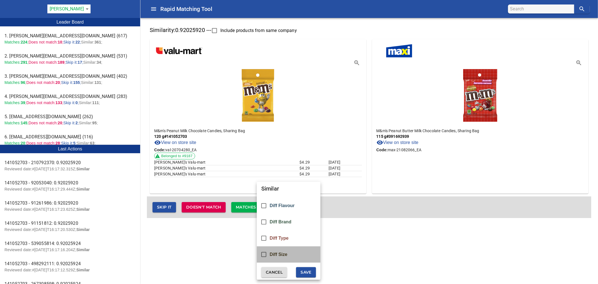
click at [277, 251] on div "Diff Size" at bounding box center [289, 254] width 64 height 16
click at [307, 273] on span "Save" at bounding box center [306, 272] width 11 height 7
checkbox input "false"
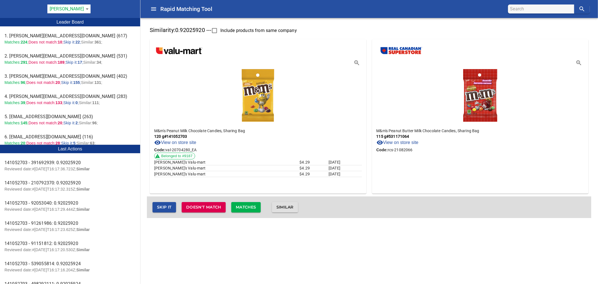
click at [287, 205] on span "Similar" at bounding box center [284, 207] width 17 height 7
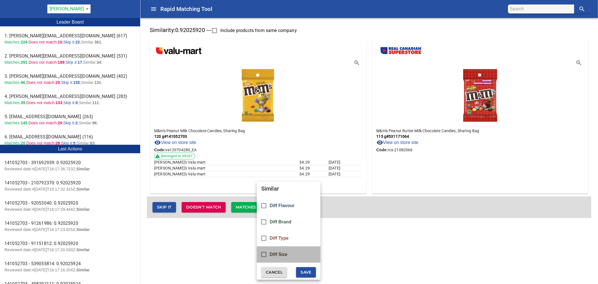
click at [282, 257] on div "Diff Size" at bounding box center [289, 254] width 64 height 16
click at [305, 271] on span "Save" at bounding box center [306, 272] width 11 height 7
checkbox input "false"
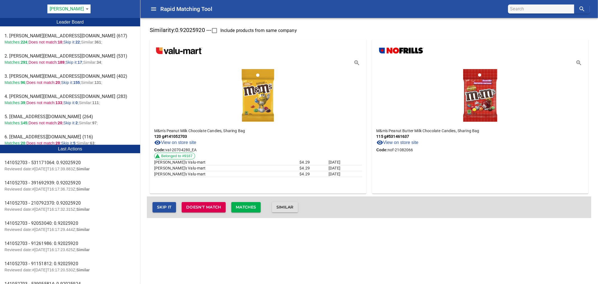
click at [290, 207] on span "Similar" at bounding box center [284, 207] width 17 height 7
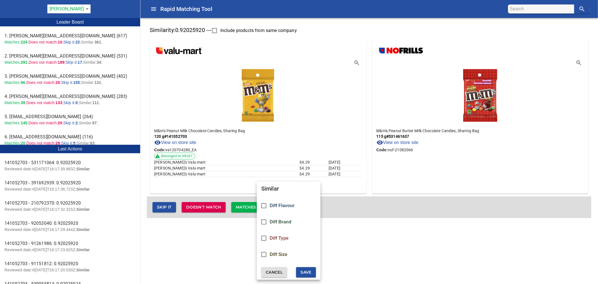
click at [285, 252] on span "Diff Size" at bounding box center [279, 254] width 18 height 5
click at [308, 271] on span "Save" at bounding box center [306, 272] width 11 height 7
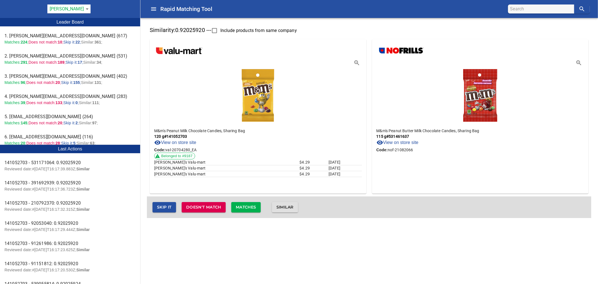
checkbox input "false"
click at [294, 208] on span "Similar" at bounding box center [284, 207] width 17 height 7
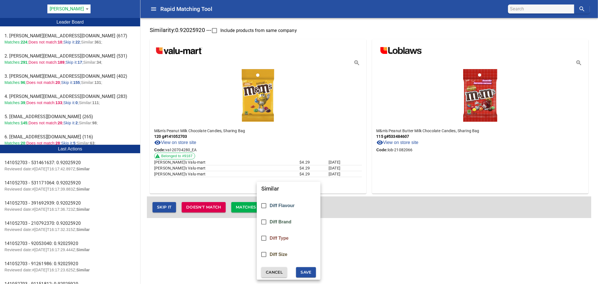
click at [291, 254] on div "Diff Size" at bounding box center [289, 254] width 64 height 16
click at [303, 270] on span "Save" at bounding box center [306, 272] width 11 height 7
checkbox input "false"
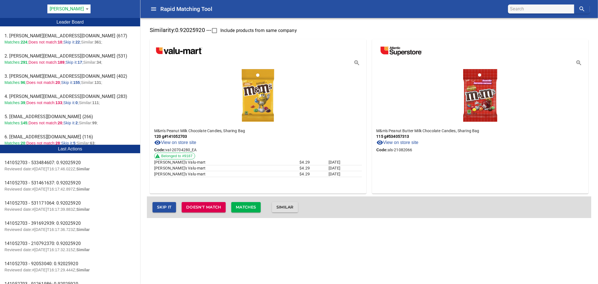
click at [291, 204] on span "Similar" at bounding box center [284, 207] width 17 height 7
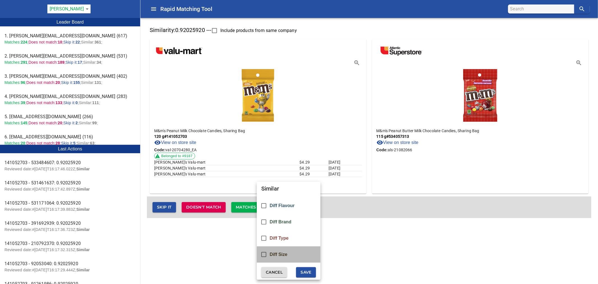
click at [302, 254] on div "Diff Size" at bounding box center [289, 254] width 64 height 16
drag, startPoint x: 305, startPoint y: 270, endPoint x: 306, endPoint y: 272, distance: 2.9
click at [305, 270] on span "Save" at bounding box center [306, 272] width 11 height 7
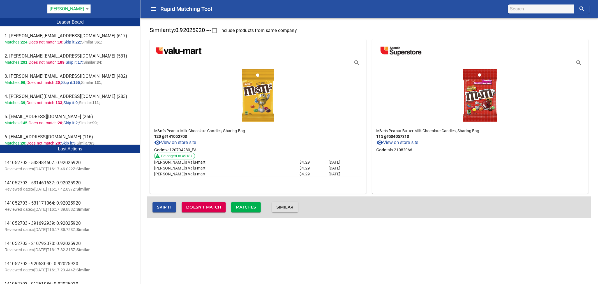
checkbox input "false"
click at [294, 205] on span "Similar" at bounding box center [284, 207] width 17 height 7
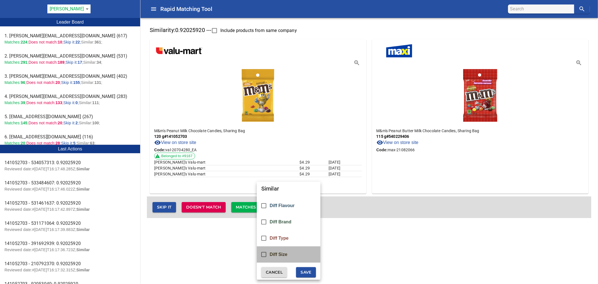
click at [296, 253] on div "Diff Size" at bounding box center [289, 254] width 64 height 16
drag, startPoint x: 300, startPoint y: 264, endPoint x: 307, endPoint y: 270, distance: 9.3
click at [302, 266] on div "Similar Diff Flavour Diff Brand Diff Type Diff Size Cancel Save" at bounding box center [289, 231] width 64 height 98
click at [307, 270] on span "Save" at bounding box center [306, 272] width 11 height 7
checkbox input "false"
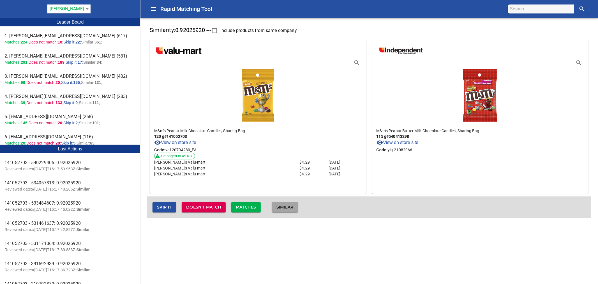
click at [292, 206] on span "Similar" at bounding box center [284, 207] width 17 height 7
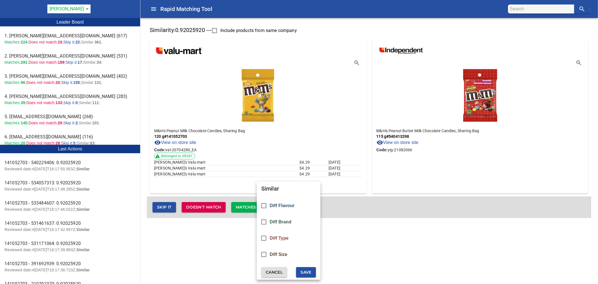
click at [286, 251] on div "Diff Size" at bounding box center [289, 254] width 64 height 16
click at [302, 267] on button "Save" at bounding box center [306, 272] width 20 height 10
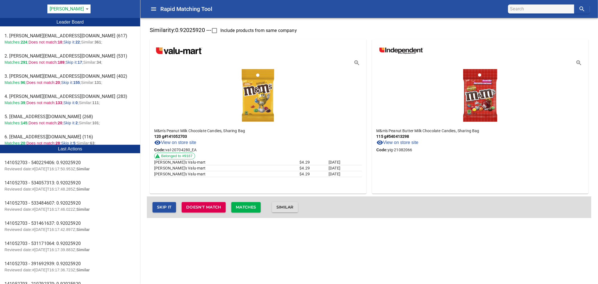
checkbox input "false"
click at [291, 204] on span "Similar" at bounding box center [284, 207] width 17 height 7
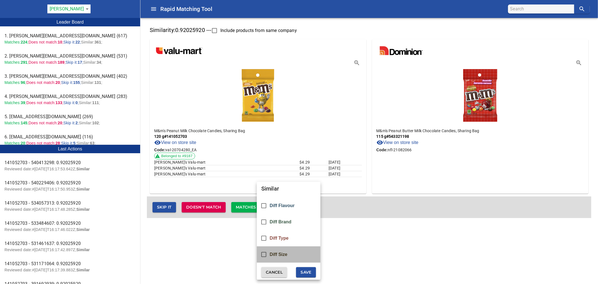
click at [287, 253] on span "Diff Size" at bounding box center [279, 254] width 18 height 5
click at [310, 271] on span "Save" at bounding box center [306, 272] width 11 height 7
checkbox input "false"
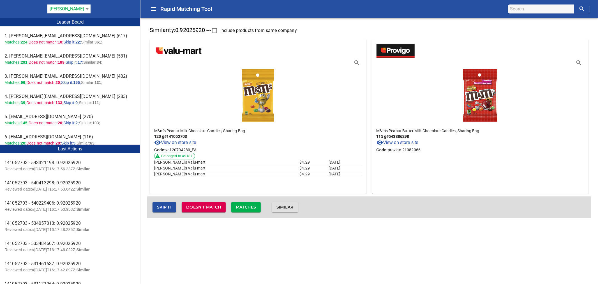
click at [293, 206] on span "Similar" at bounding box center [284, 207] width 17 height 7
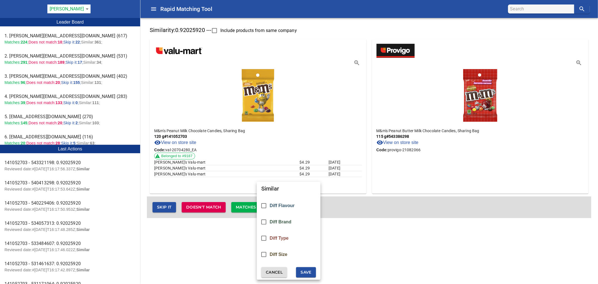
click at [287, 254] on span "Diff Size" at bounding box center [279, 254] width 18 height 5
click at [308, 271] on span "Save" at bounding box center [306, 272] width 11 height 7
checkbox input "false"
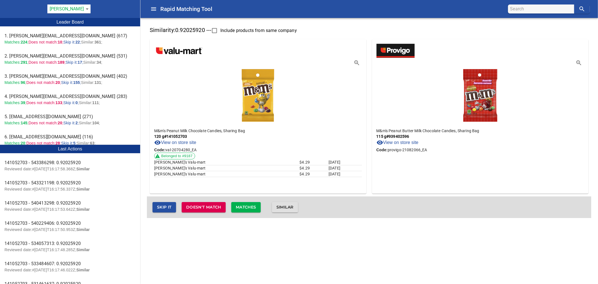
click at [294, 207] on span "Similar" at bounding box center [284, 207] width 17 height 7
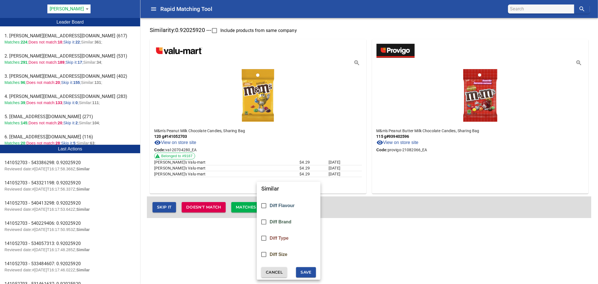
click at [296, 255] on div "Diff Size" at bounding box center [289, 254] width 64 height 16
click at [301, 268] on button "Save" at bounding box center [306, 272] width 20 height 10
checkbox input "false"
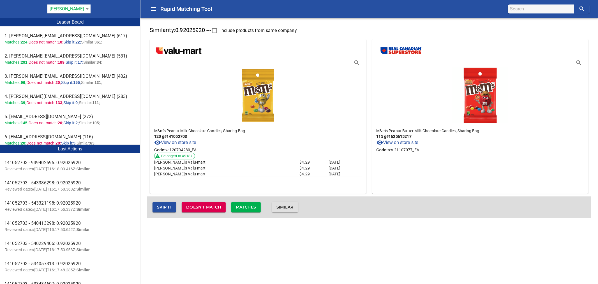
click at [292, 206] on span "Similar" at bounding box center [284, 207] width 17 height 7
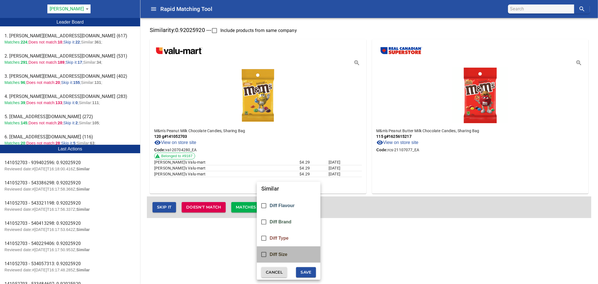
click at [289, 251] on div "Diff Size" at bounding box center [289, 254] width 64 height 16
click at [300, 269] on button "Save" at bounding box center [306, 272] width 20 height 10
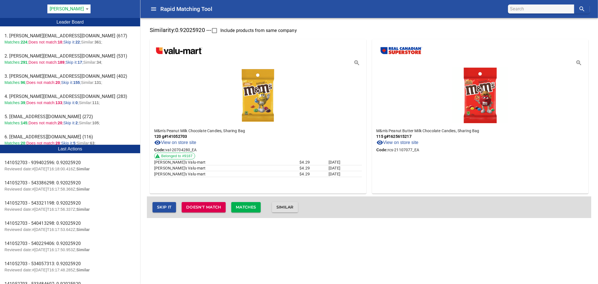
checkbox input "false"
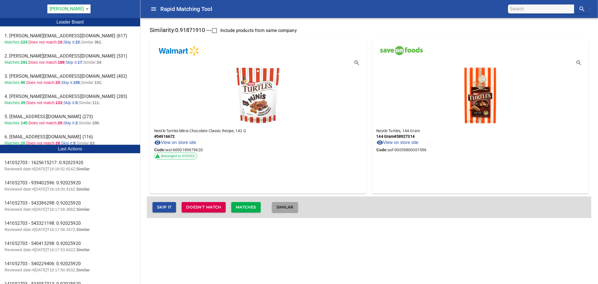
click at [294, 206] on span "Similar" at bounding box center [284, 207] width 17 height 7
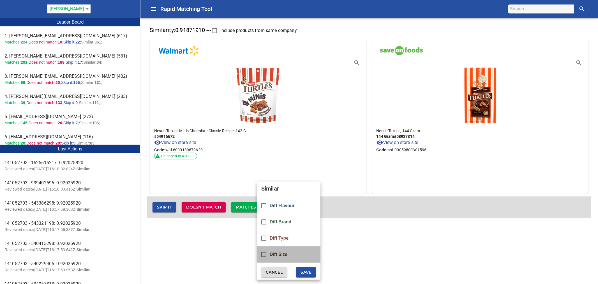
click at [287, 255] on span "Diff Size" at bounding box center [279, 254] width 18 height 5
click at [307, 275] on span "Save" at bounding box center [306, 272] width 11 height 7
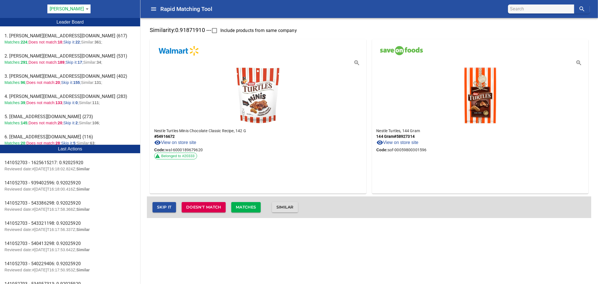
checkbox input "false"
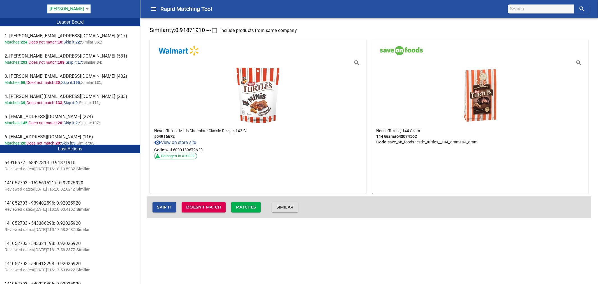
click at [293, 206] on span "Similar" at bounding box center [284, 207] width 17 height 7
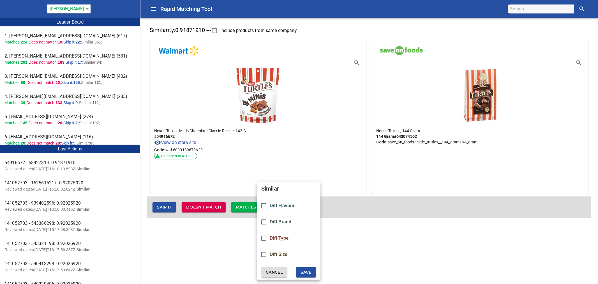
click at [281, 250] on div "Diff Size" at bounding box center [289, 254] width 64 height 16
click at [303, 269] on span "Save" at bounding box center [306, 272] width 11 height 7
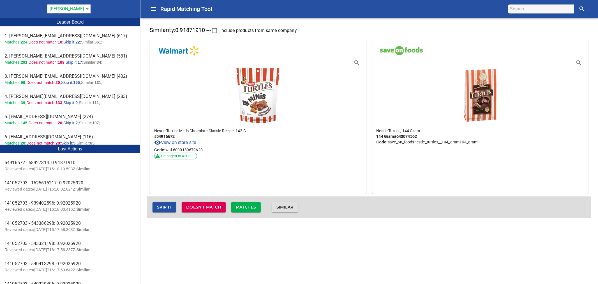
checkbox input "false"
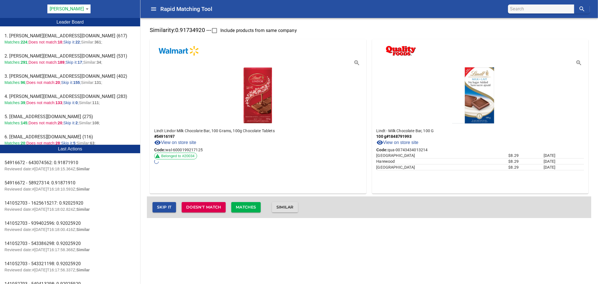
click at [287, 212] on div "Similar" at bounding box center [284, 207] width 37 height 22
click at [291, 204] on span "Similar" at bounding box center [284, 207] width 17 height 7
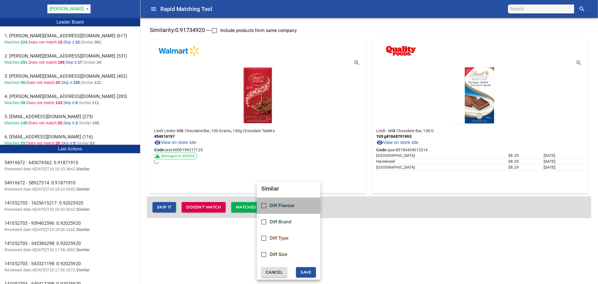
click at [286, 207] on span "Diff Flavour" at bounding box center [282, 205] width 25 height 5
click at [303, 270] on span "Save" at bounding box center [306, 272] width 11 height 7
checkbox input "false"
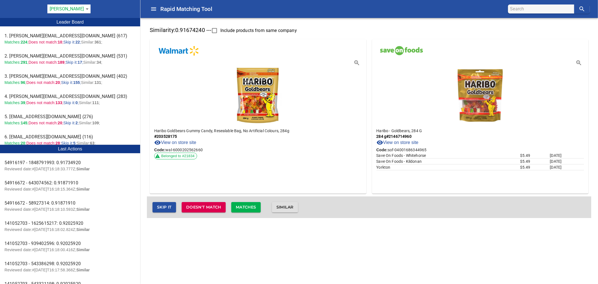
click at [252, 204] on span "Matches" at bounding box center [246, 207] width 20 height 7
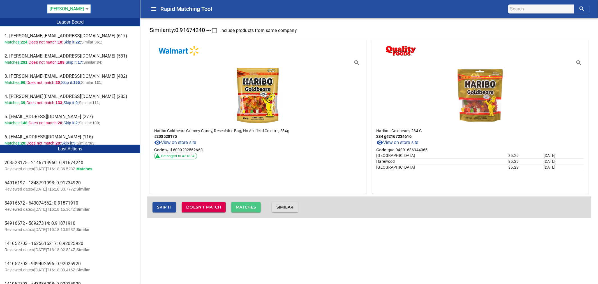
click at [253, 205] on span "Matches" at bounding box center [246, 207] width 20 height 7
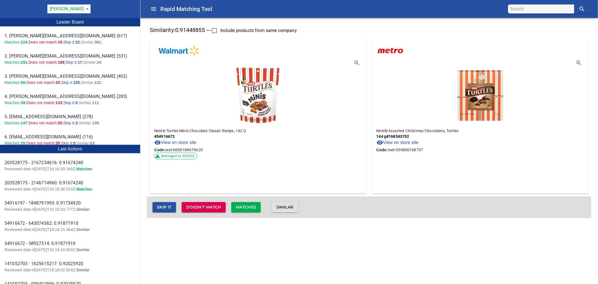
click at [284, 209] on span "Similar" at bounding box center [284, 207] width 17 height 7
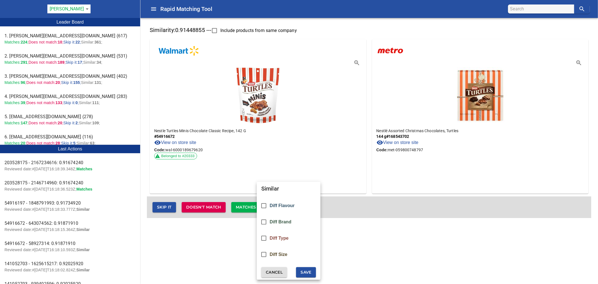
click at [288, 249] on div "Diff Size" at bounding box center [289, 254] width 64 height 16
click at [303, 267] on button "Save" at bounding box center [306, 272] width 20 height 10
checkbox input "false"
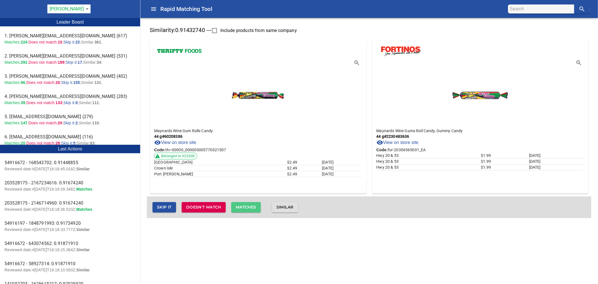
click at [252, 206] on span "Matches" at bounding box center [246, 207] width 20 height 7
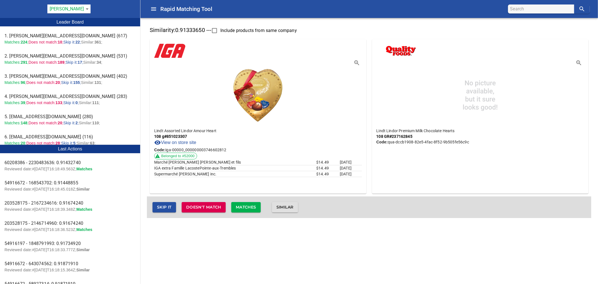
click at [252, 206] on span "Matches" at bounding box center [246, 207] width 20 height 7
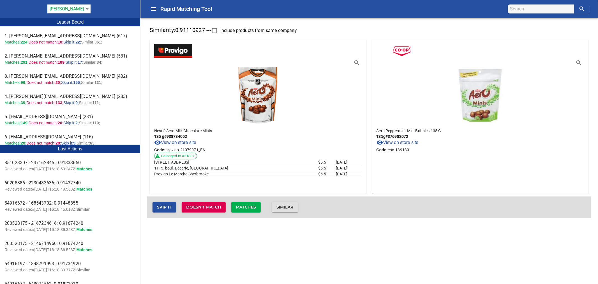
click at [285, 207] on span "Similar" at bounding box center [284, 207] width 17 height 7
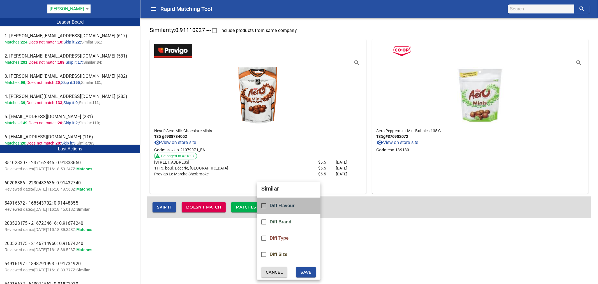
click at [285, 207] on span "Diff Flavour" at bounding box center [282, 205] width 25 height 5
click at [307, 272] on span "Save" at bounding box center [306, 272] width 11 height 7
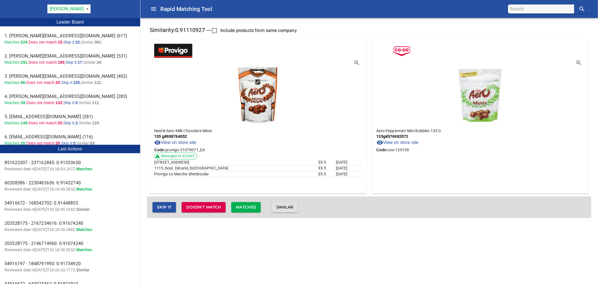
checkbox input "false"
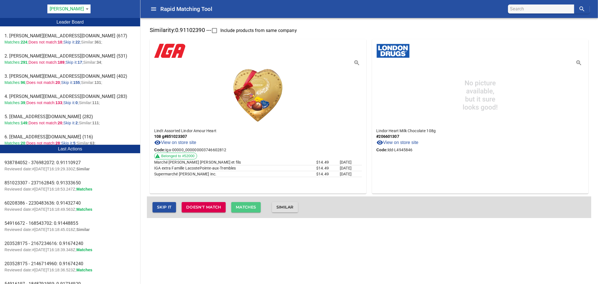
click at [253, 207] on span "Matches" at bounding box center [246, 207] width 20 height 7
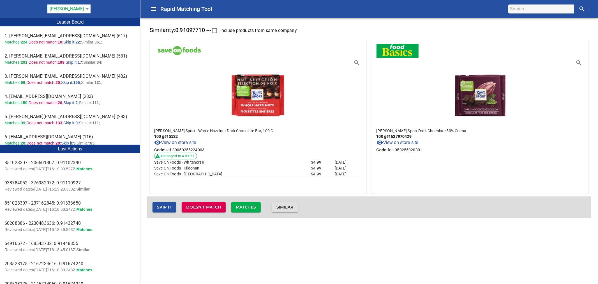
click at [294, 208] on span "Similar" at bounding box center [284, 207] width 17 height 7
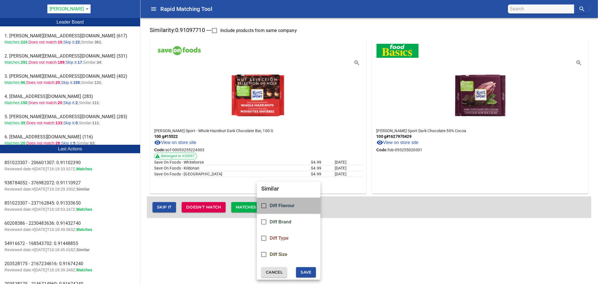
click at [294, 206] on span "Diff Flavour" at bounding box center [282, 205] width 25 height 5
click at [307, 269] on span "Save" at bounding box center [306, 272] width 11 height 7
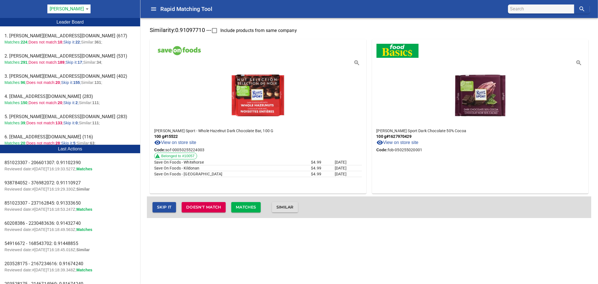
checkbox input "false"
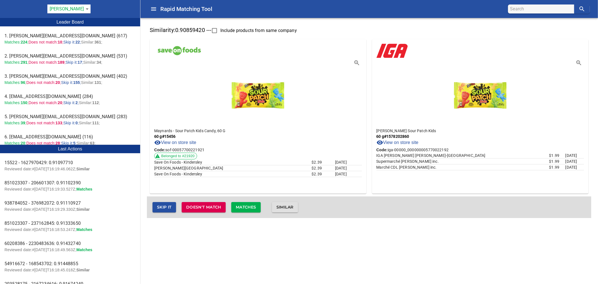
click at [250, 208] on span "Matches" at bounding box center [246, 207] width 20 height 7
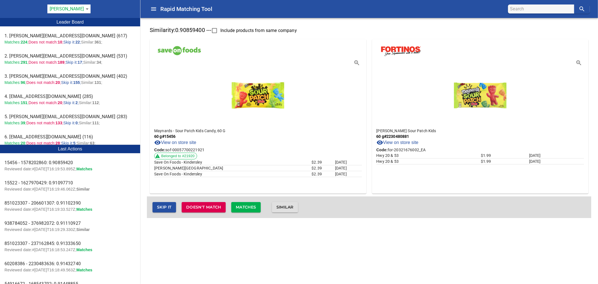
click at [250, 208] on span "Matches" at bounding box center [246, 207] width 20 height 7
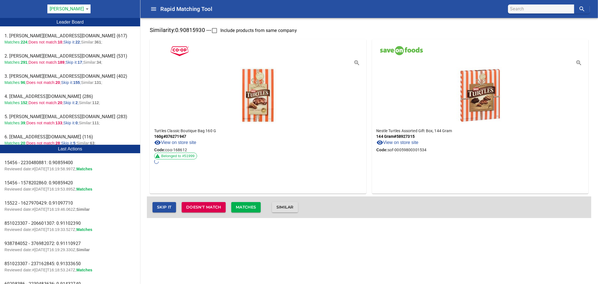
click at [291, 207] on span "Similar" at bounding box center [284, 207] width 17 height 7
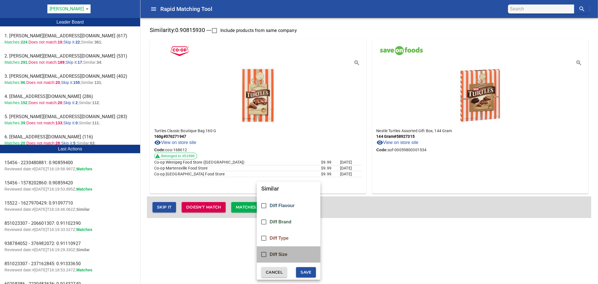
click at [290, 255] on div "Diff Size" at bounding box center [289, 254] width 64 height 16
click at [302, 273] on span "Save" at bounding box center [306, 272] width 11 height 7
checkbox input "false"
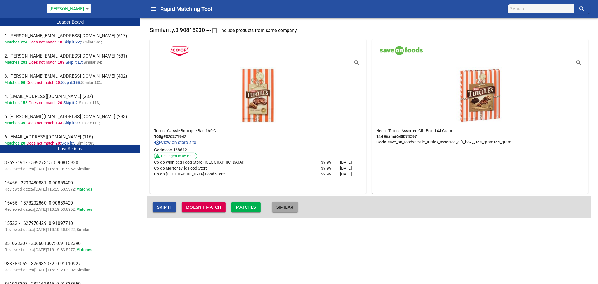
click at [290, 210] on span "Similar" at bounding box center [284, 207] width 17 height 7
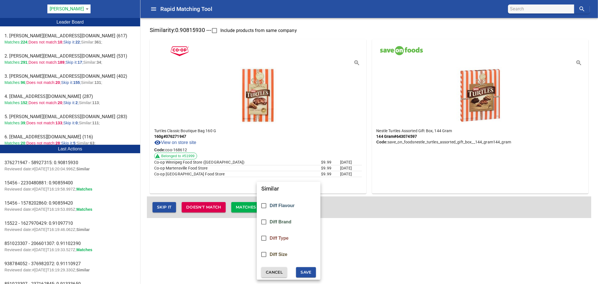
click at [289, 256] on div "Diff Size" at bounding box center [289, 254] width 64 height 16
click at [300, 268] on button "Save" at bounding box center [306, 272] width 20 height 10
checkbox input "false"
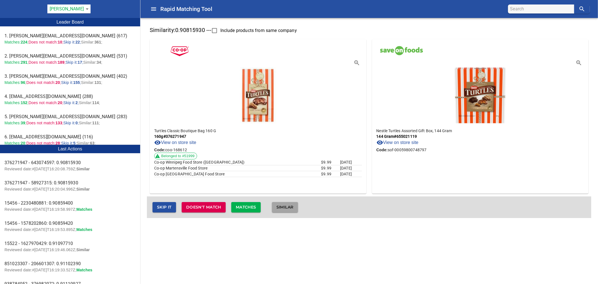
click at [290, 210] on button "Similar" at bounding box center [285, 207] width 26 height 10
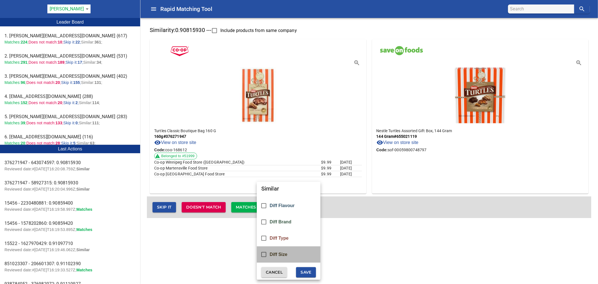
click at [287, 256] on span "Diff Size" at bounding box center [279, 254] width 18 height 5
click at [305, 270] on span "Save" at bounding box center [306, 272] width 11 height 7
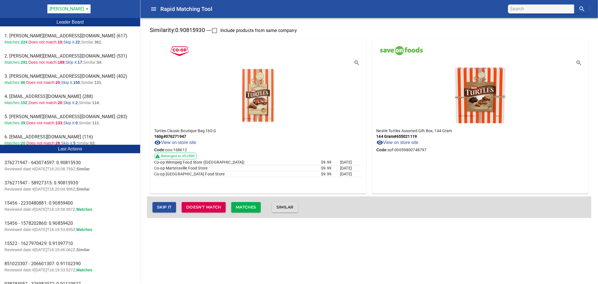
checkbox input "false"
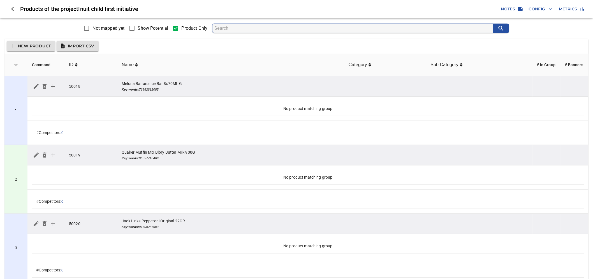
click at [151, 27] on span "Show Potential" at bounding box center [153, 28] width 31 height 7
click at [138, 27] on input "Show Potential" at bounding box center [132, 28] width 12 height 12
checkbox input "true"
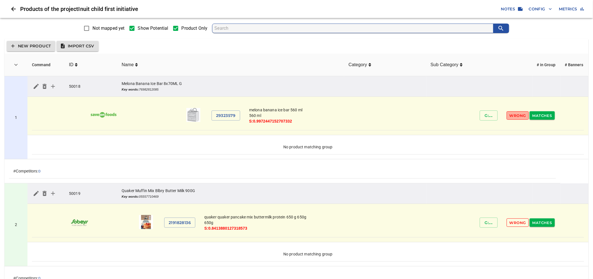
click at [519, 117] on span "Wrong" at bounding box center [518, 115] width 17 height 6
click at [515, 113] on span "Wrong" at bounding box center [518, 115] width 17 height 6
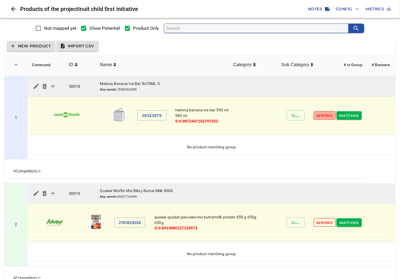
click at [324, 115] on span "Wrong" at bounding box center [325, 115] width 17 height 6
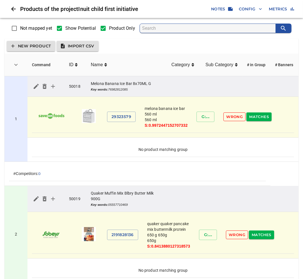
click at [234, 120] on span "Wrong" at bounding box center [234, 117] width 17 height 6
click at [232, 120] on span "Wrong" at bounding box center [234, 117] width 17 height 6
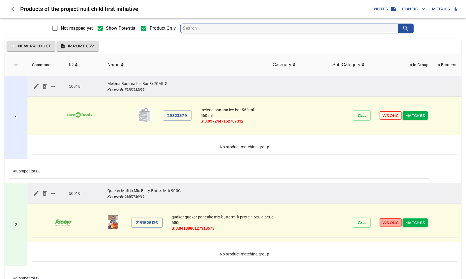
click at [386, 223] on span "Wrong" at bounding box center [390, 223] width 17 height 6
click at [386, 222] on span "Wrong" at bounding box center [390, 223] width 17 height 6
drag, startPoint x: 154, startPoint y: 211, endPoint x: 122, endPoint y: 220, distance: 32.9
click at [122, 220] on tr "2191828136 quaker quaker pancake mix buttermilk protein 650 g 650g 650g S: 0.84…" at bounding box center [244, 222] width 425 height 29
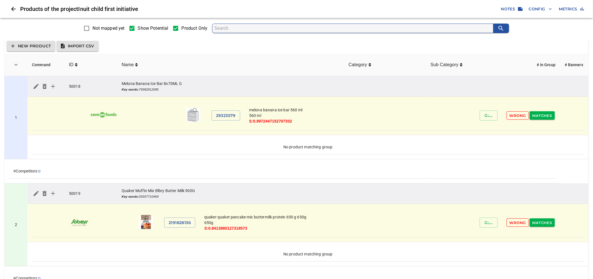
click at [19, 104] on td "1" at bounding box center [15, 117] width 23 height 83
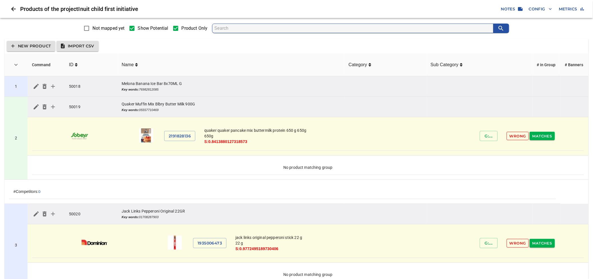
click at [21, 89] on td "1" at bounding box center [15, 86] width 23 height 20
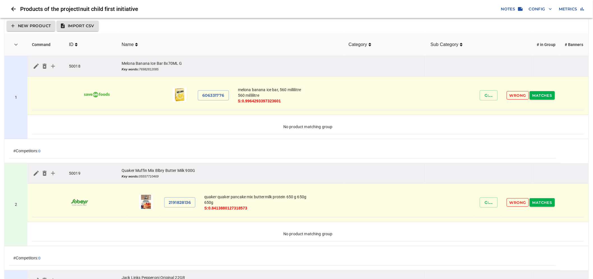
scroll to position [31, 0]
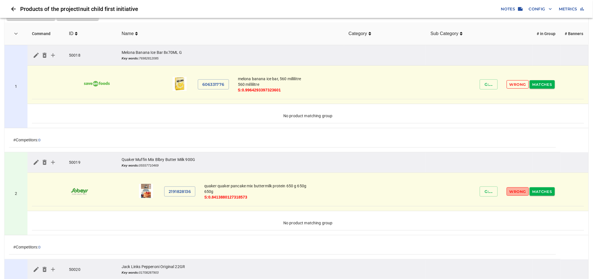
click at [516, 193] on span "Wrong" at bounding box center [518, 191] width 17 height 6
click at [514, 192] on span "Wrong" at bounding box center [518, 191] width 17 height 6
click at [18, 175] on td "2" at bounding box center [15, 193] width 23 height 83
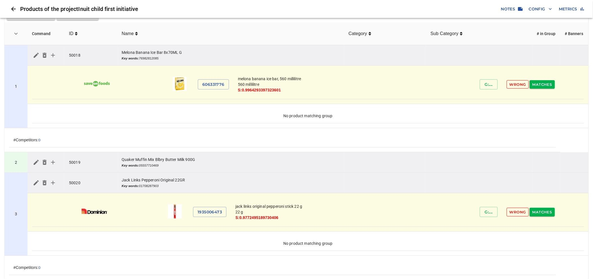
click at [22, 165] on td "2" at bounding box center [15, 162] width 23 height 20
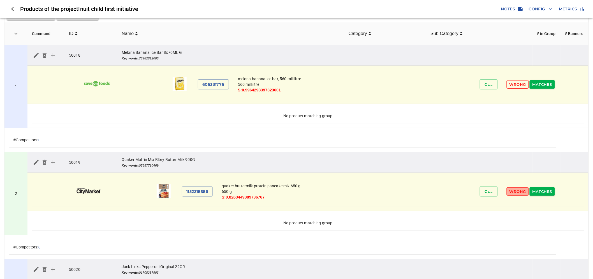
click at [515, 192] on span "Wrong" at bounding box center [518, 191] width 17 height 6
click at [19, 178] on td "2" at bounding box center [15, 193] width 23 height 83
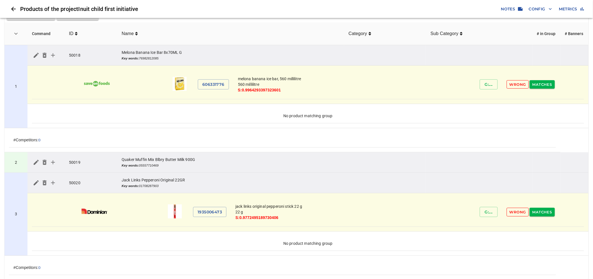
click at [20, 163] on td "2" at bounding box center [15, 162] width 23 height 20
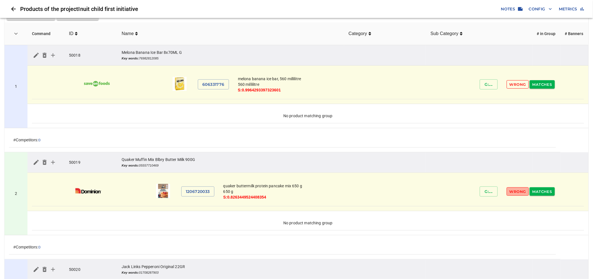
click at [515, 192] on span "Wrong" at bounding box center [518, 191] width 17 height 6
click at [11, 180] on td "2" at bounding box center [15, 193] width 23 height 83
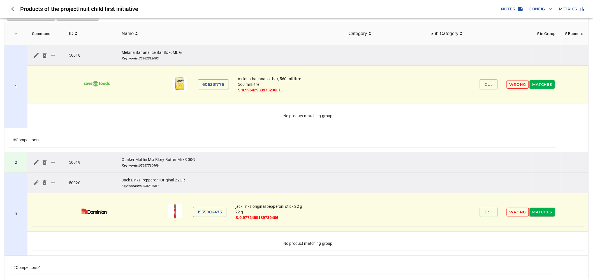
click at [18, 167] on td "2" at bounding box center [15, 162] width 23 height 20
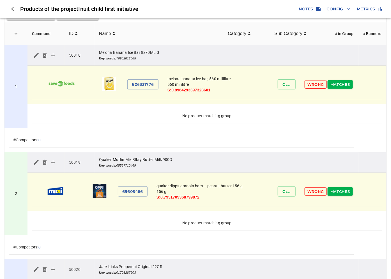
click at [313, 192] on span "Wrong" at bounding box center [315, 191] width 17 height 6
